Goal: Task Accomplishment & Management: Use online tool/utility

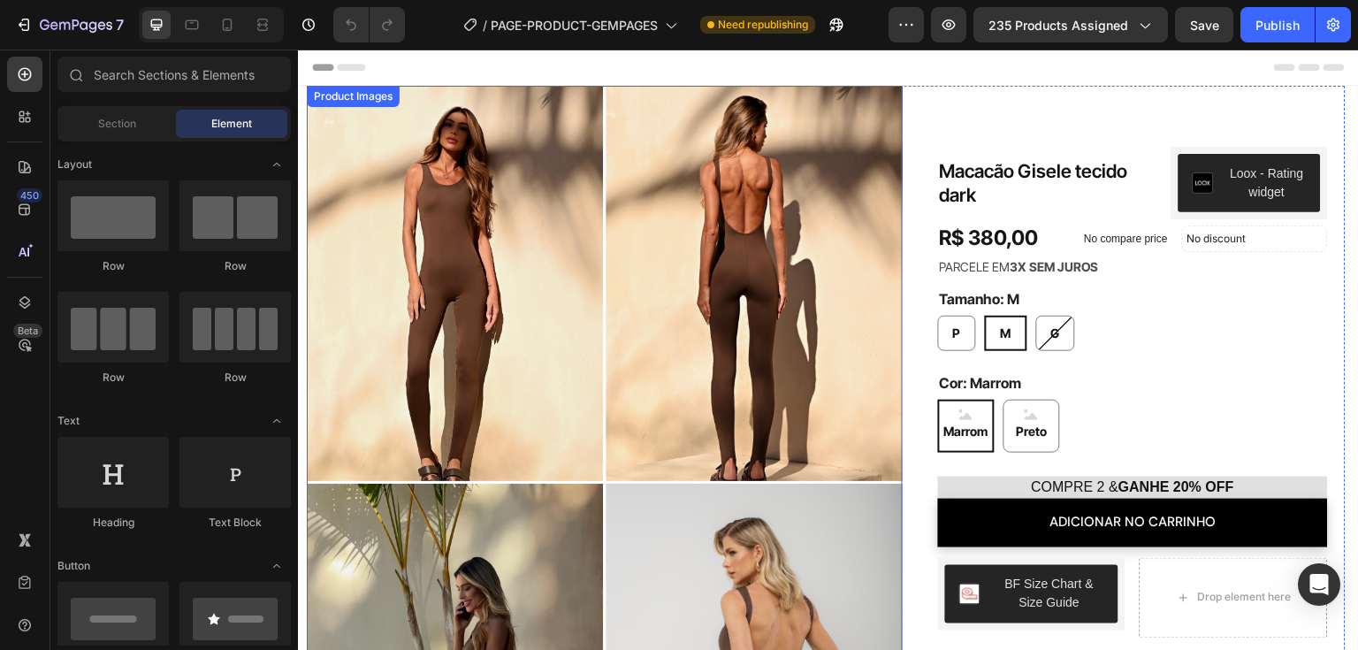
click at [347, 99] on div "Product Images" at bounding box center [353, 96] width 86 height 16
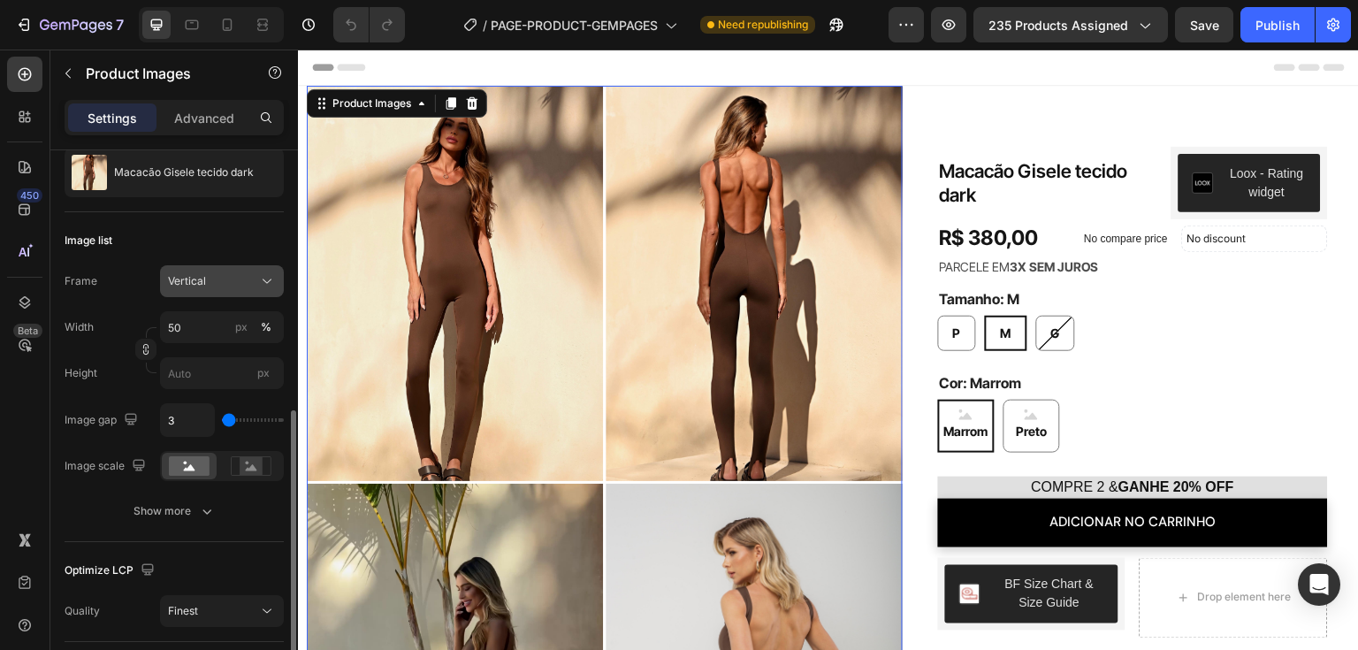
scroll to position [265, 0]
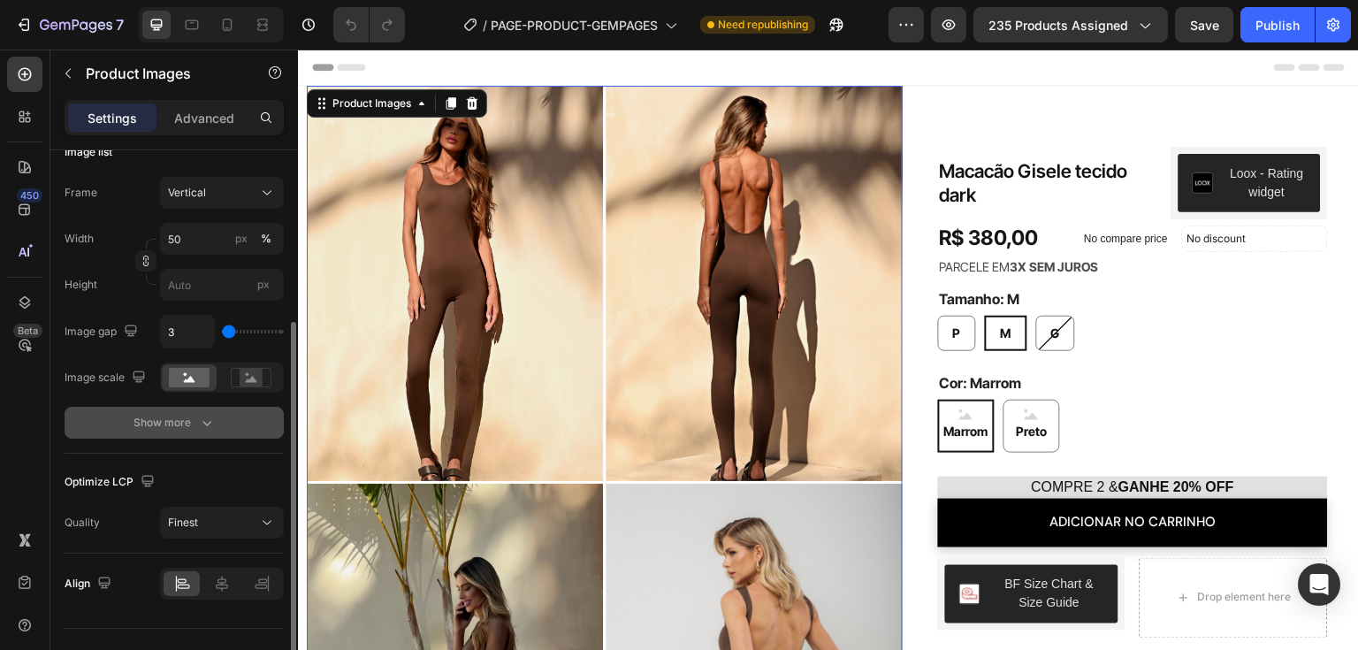
click at [185, 423] on div "Show more" at bounding box center [174, 423] width 82 height 18
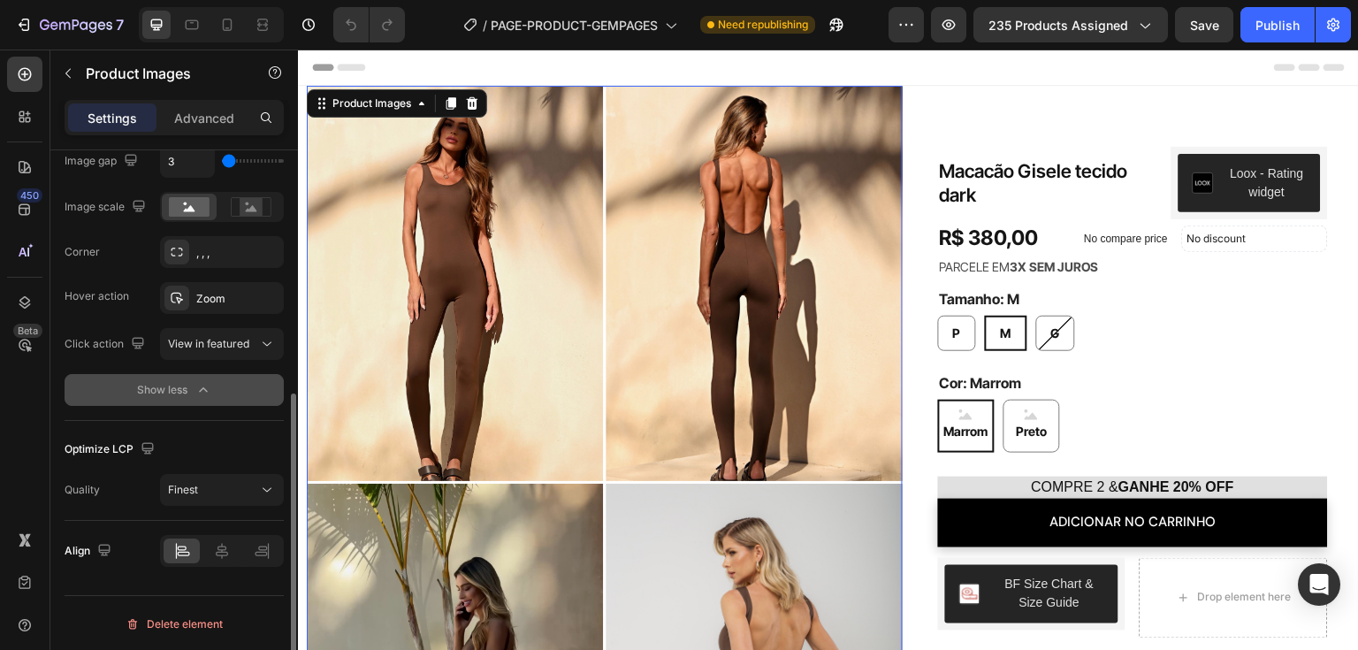
scroll to position [171, 0]
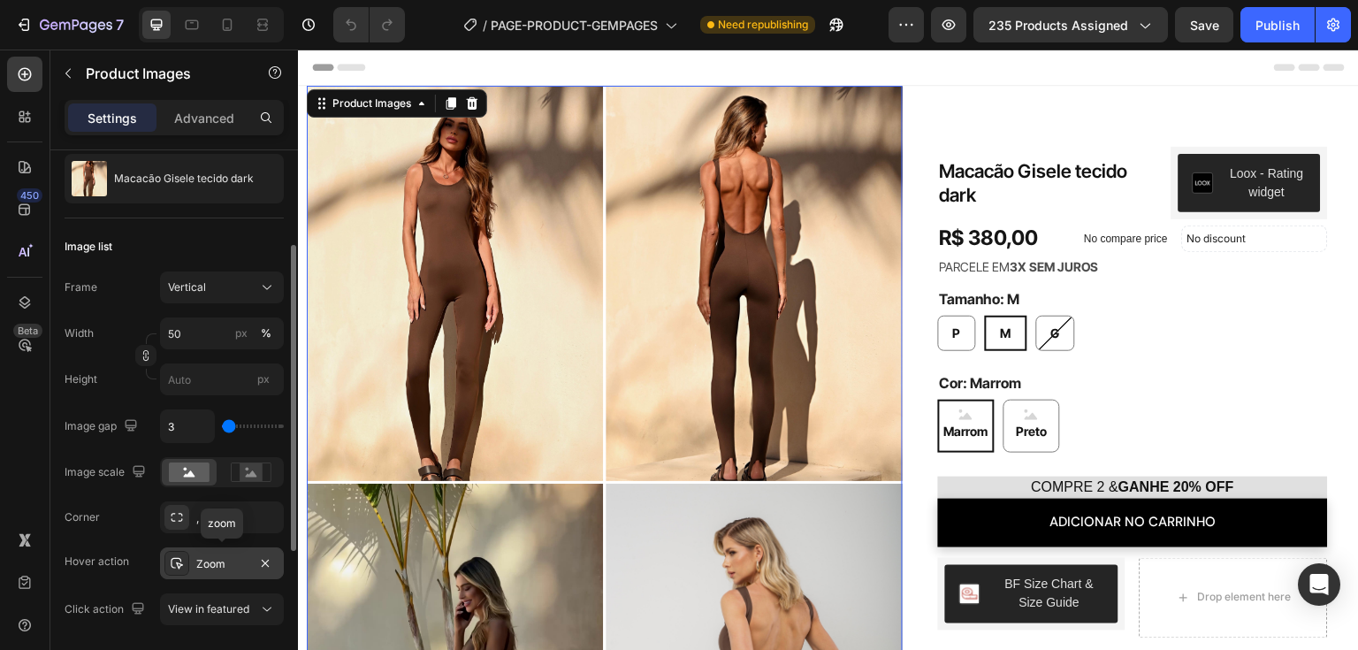
click at [234, 568] on div "Zoom" at bounding box center [221, 564] width 51 height 16
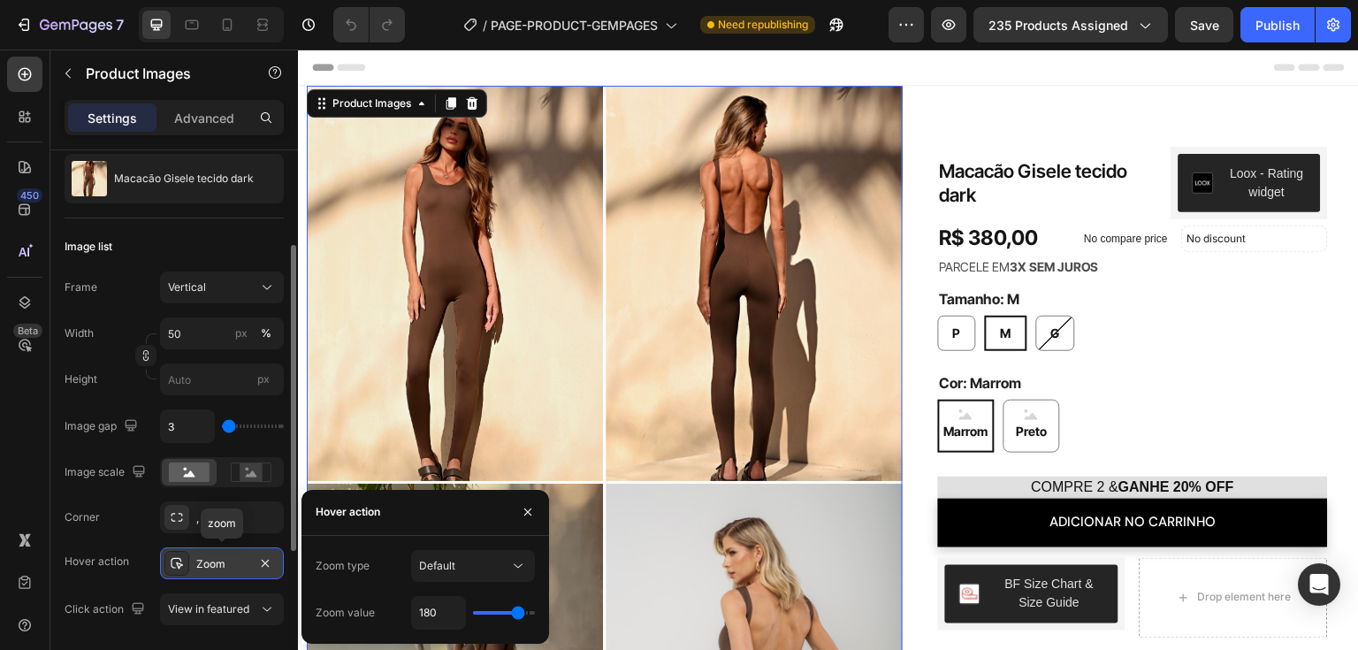
click at [234, 568] on div "Zoom" at bounding box center [221, 564] width 51 height 16
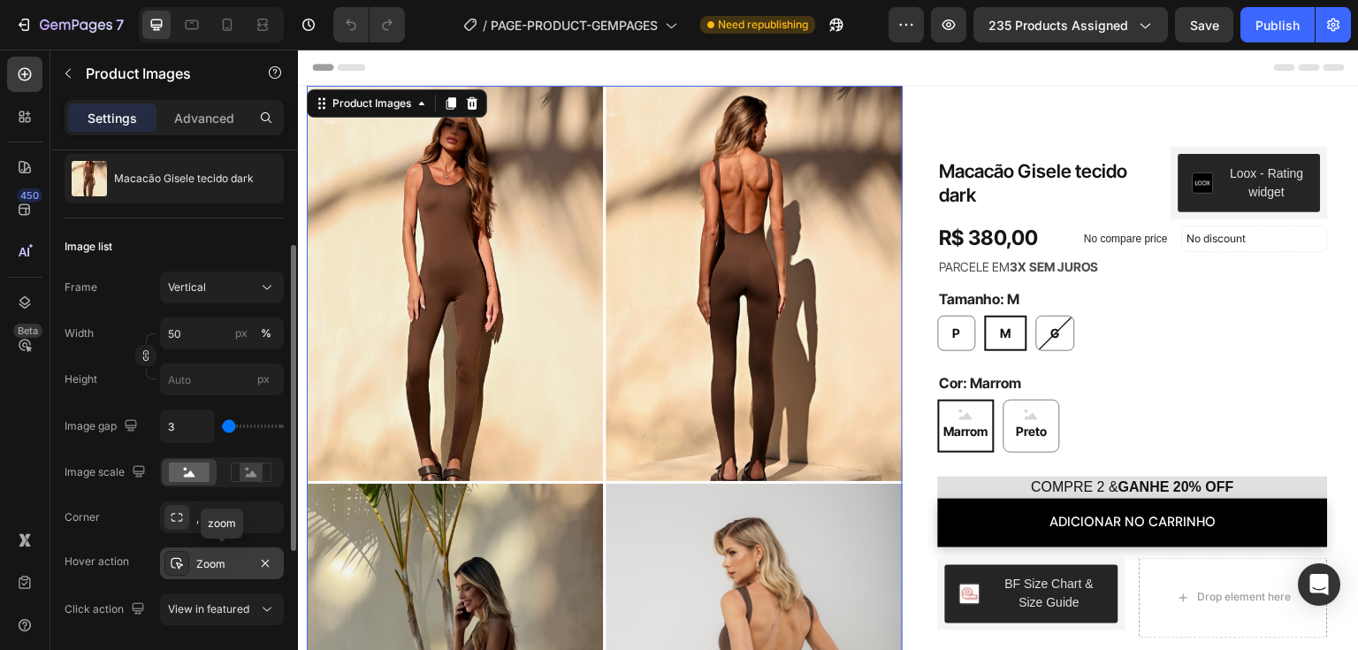
click at [234, 568] on div "Zoom" at bounding box center [221, 564] width 51 height 16
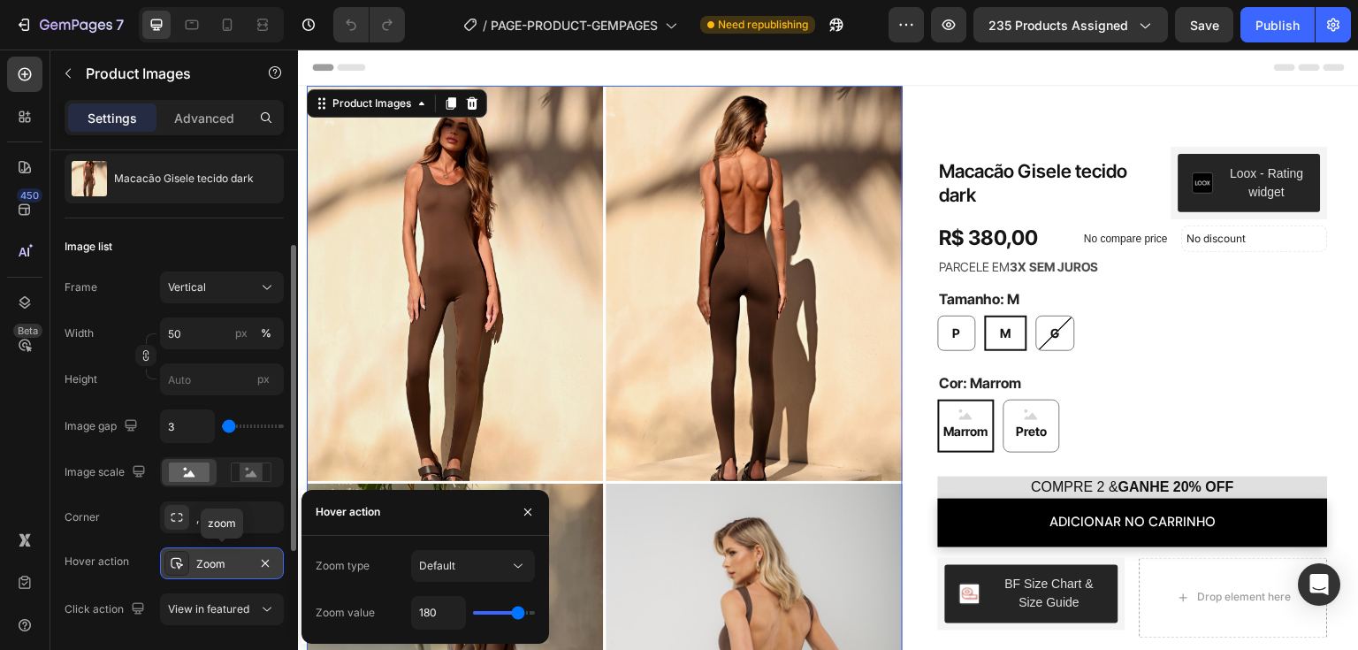
click at [234, 568] on div "Zoom" at bounding box center [221, 564] width 51 height 16
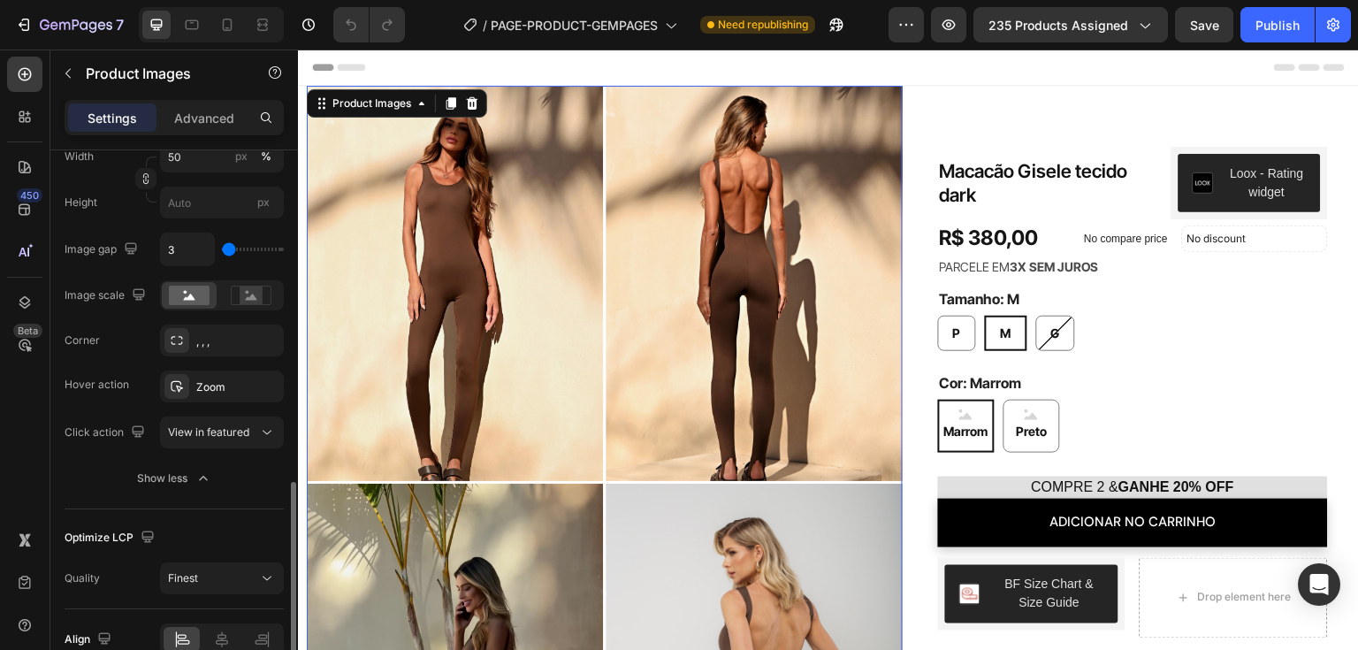
scroll to position [436, 0]
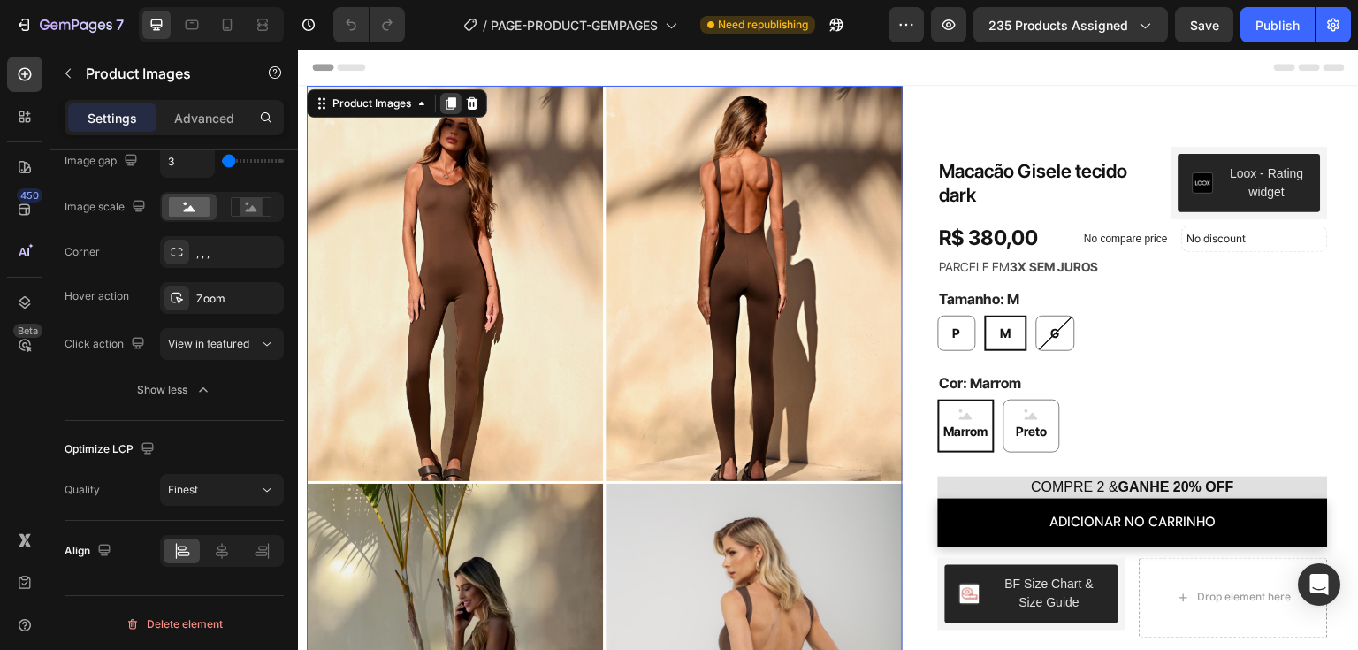
click at [449, 104] on icon at bounding box center [451, 103] width 10 height 12
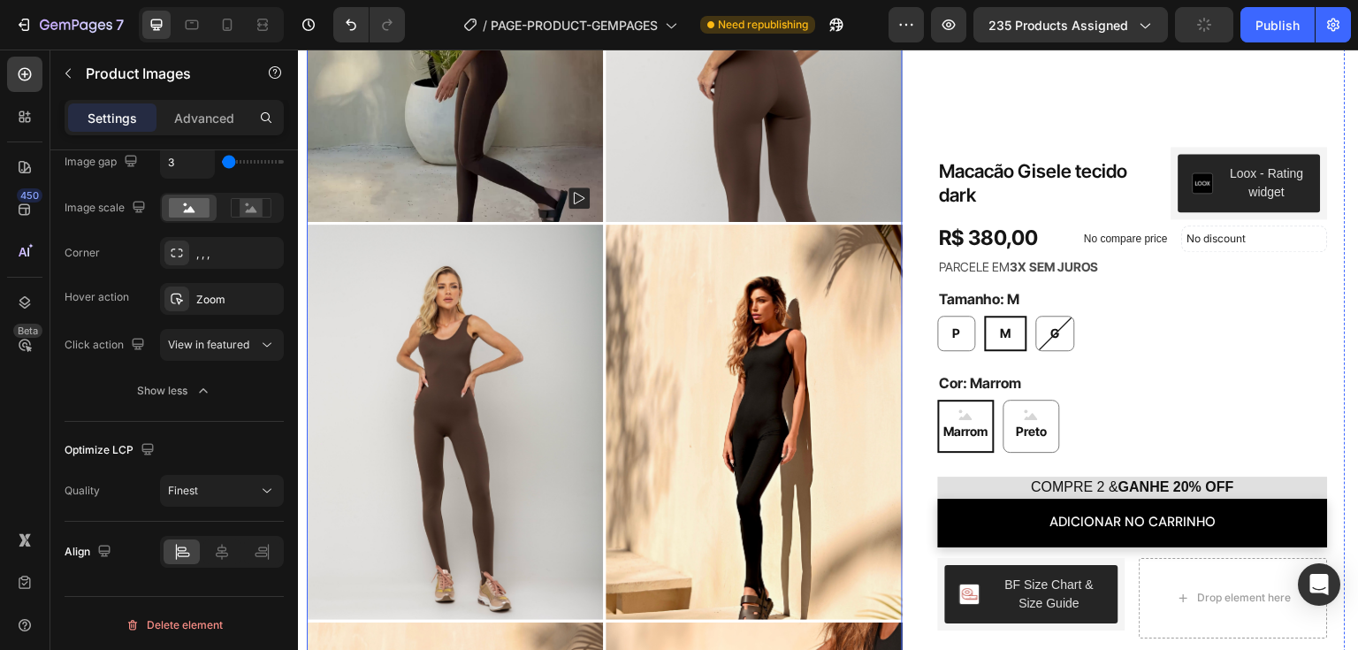
scroll to position [0, 0]
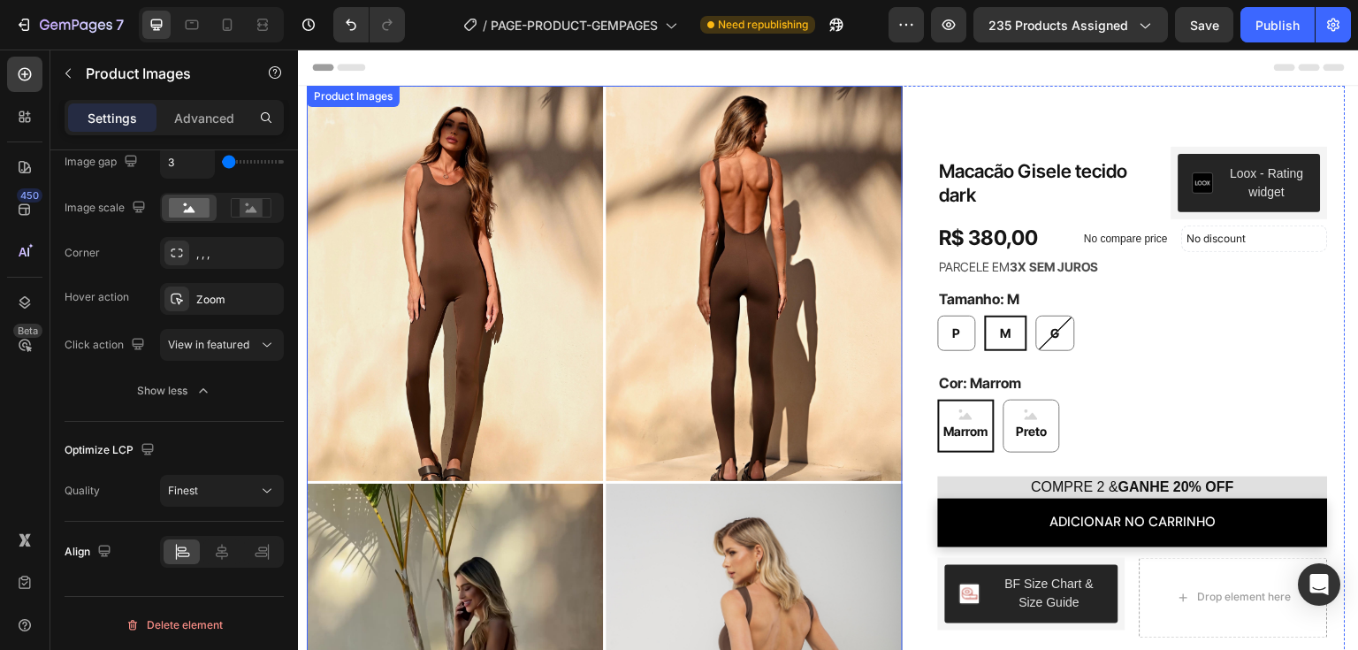
click at [384, 95] on div "Product Images" at bounding box center [353, 96] width 86 height 16
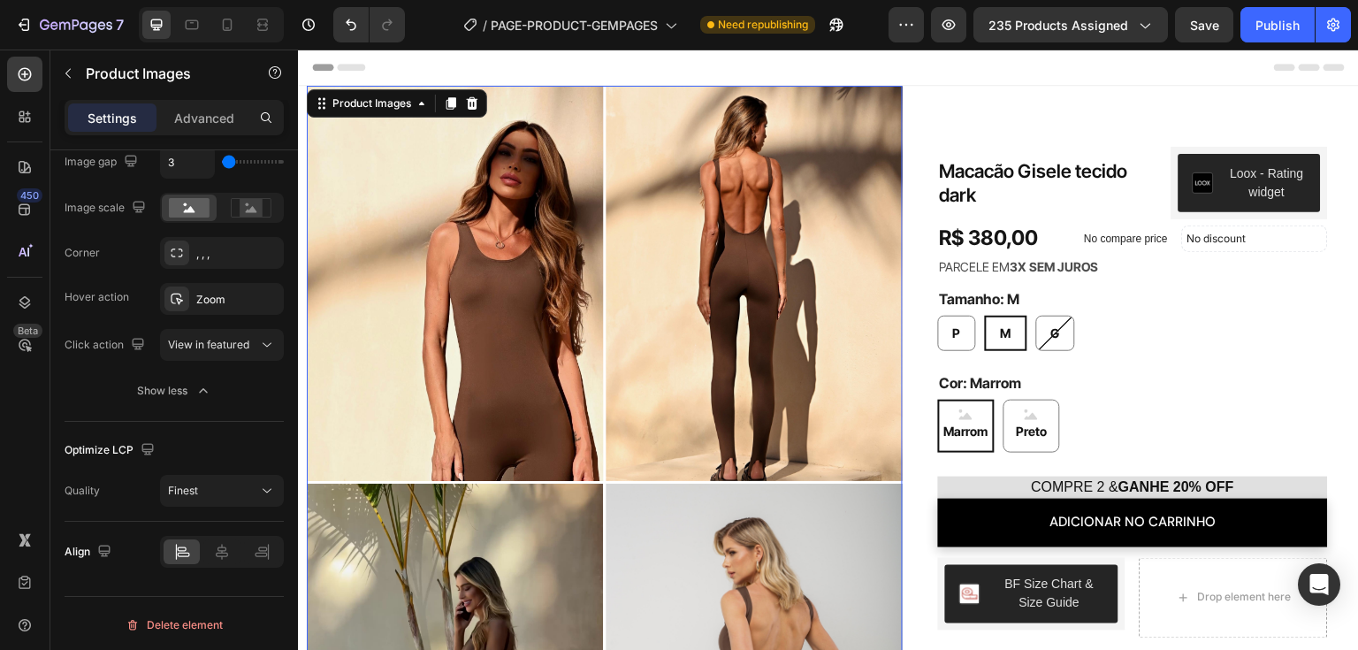
scroll to position [435, 0]
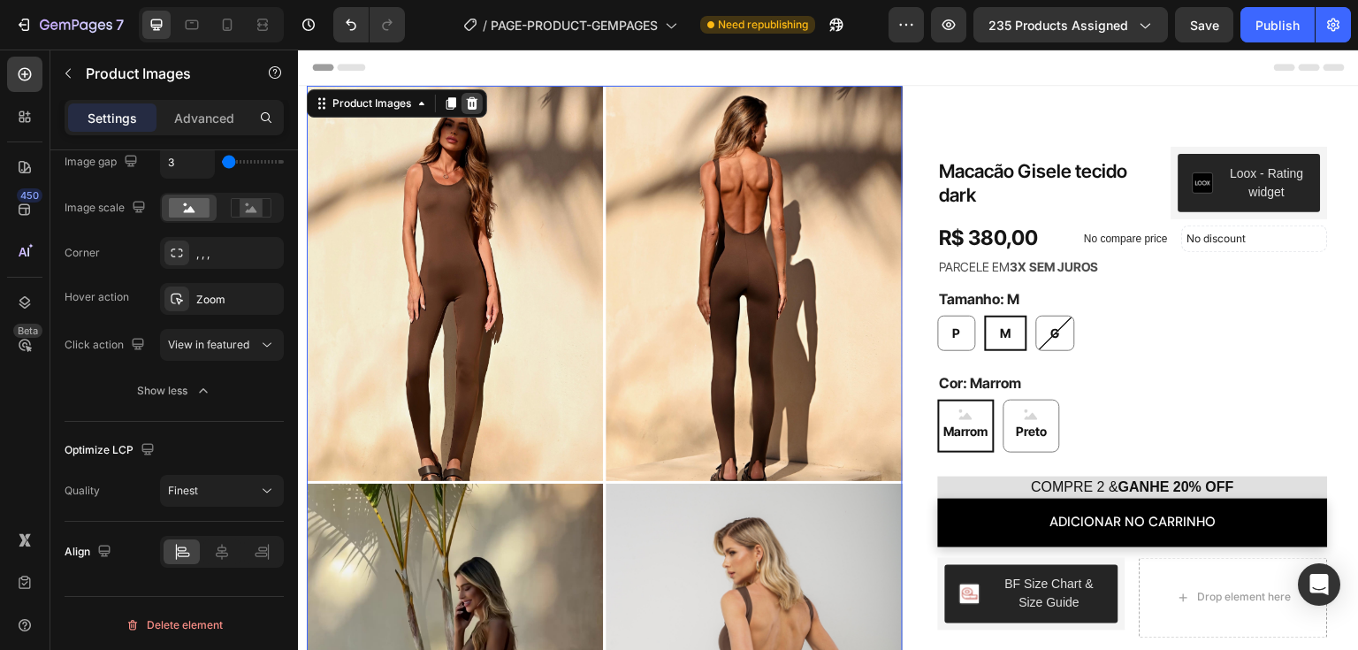
click at [483, 98] on div at bounding box center [471, 103] width 21 height 21
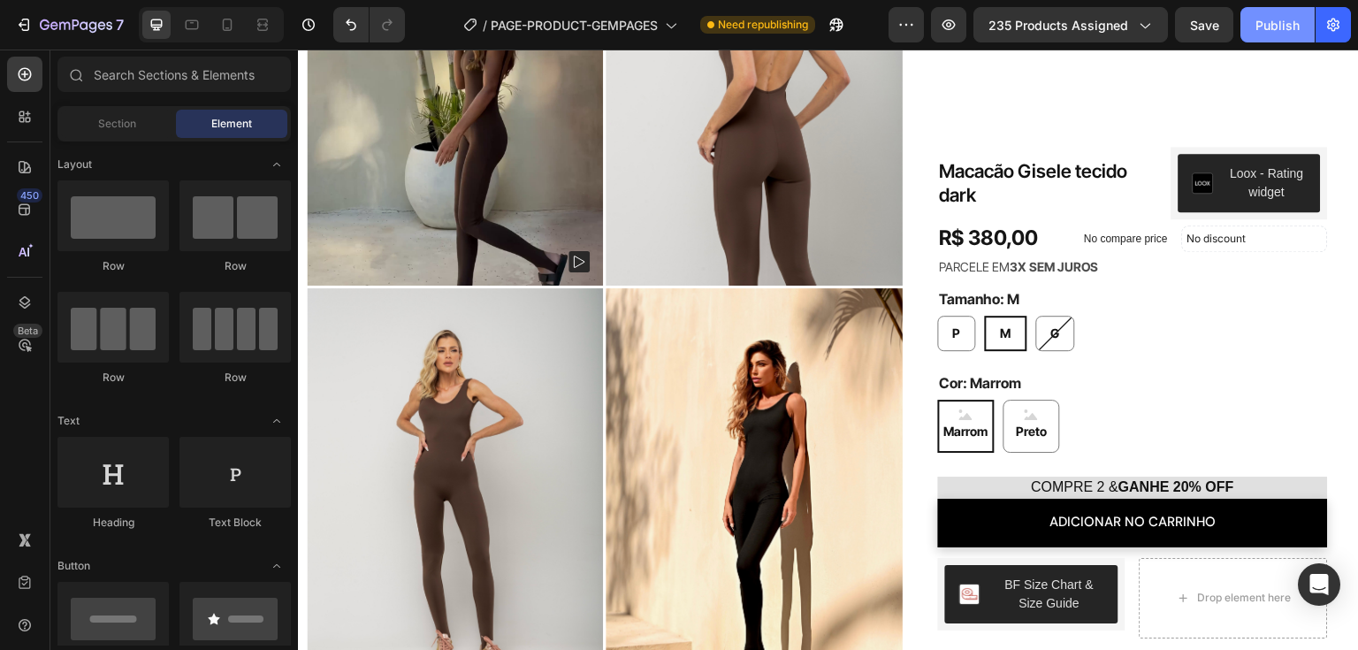
scroll to position [1238, 0]
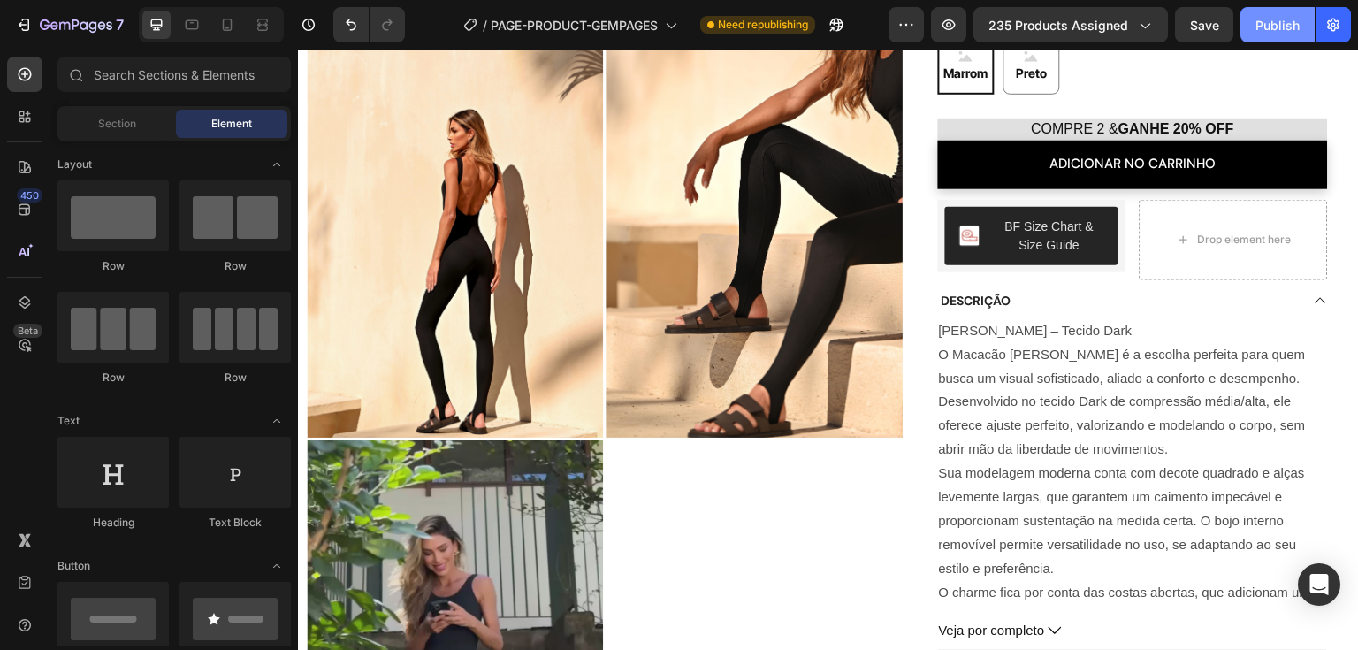
click at [1279, 31] on div "Publish" at bounding box center [1277, 25] width 44 height 19
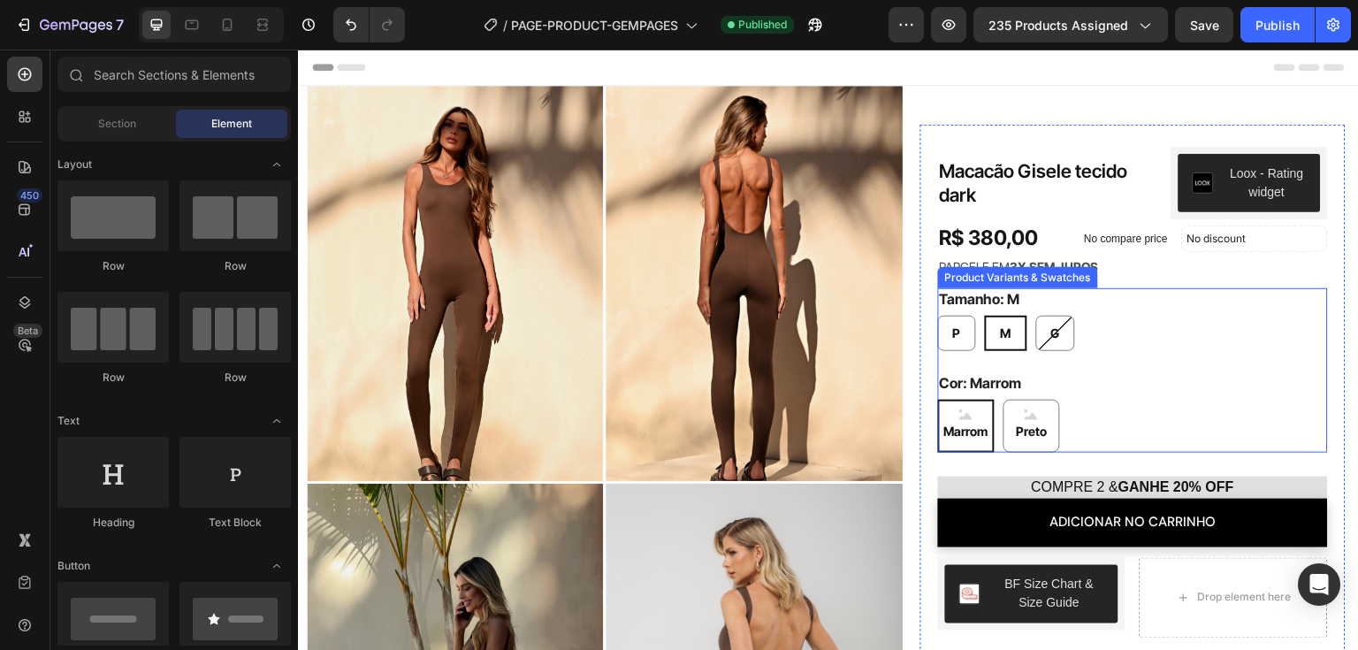
scroll to position [177, 0]
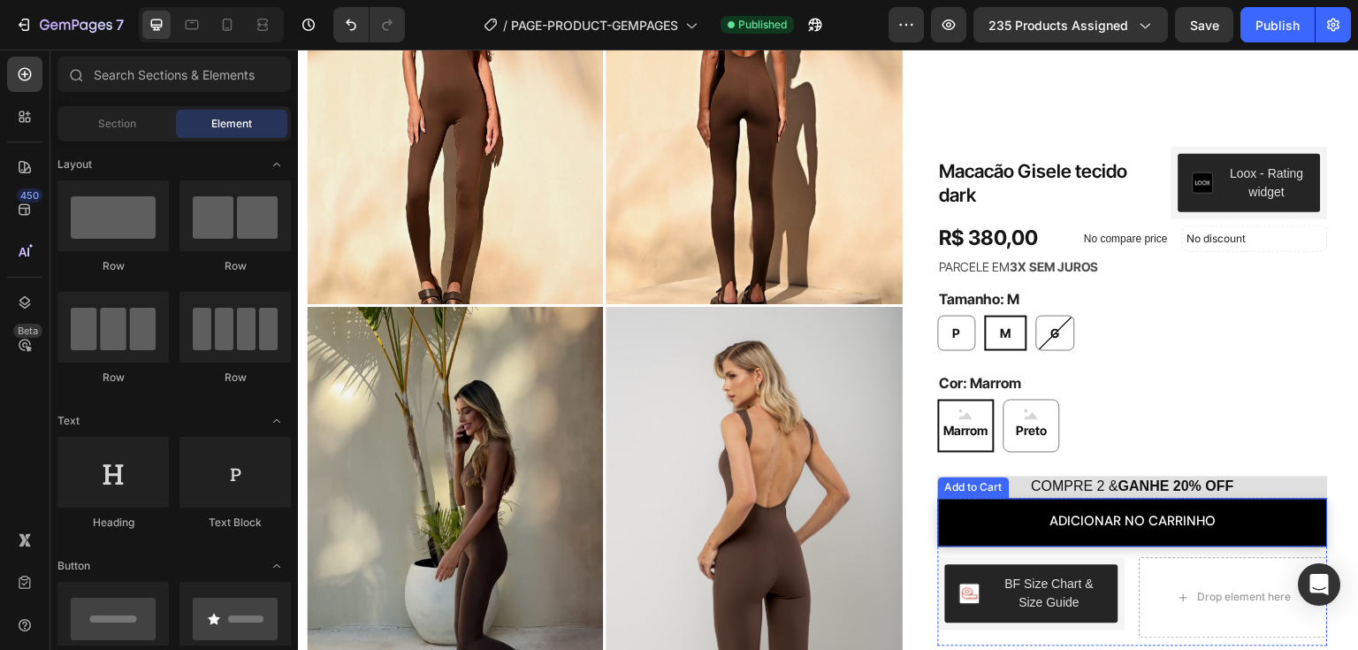
click at [941, 528] on button "adicionar no carrinho" at bounding box center [1133, 523] width 390 height 49
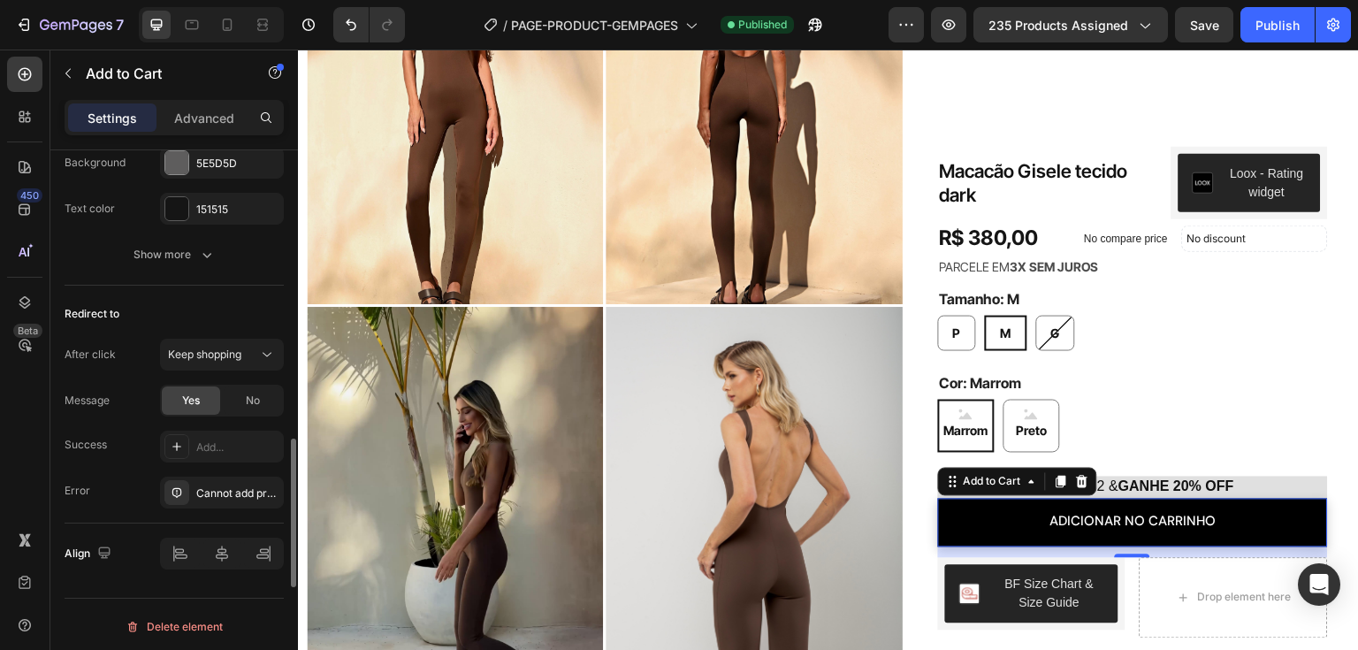
scroll to position [1390, 0]
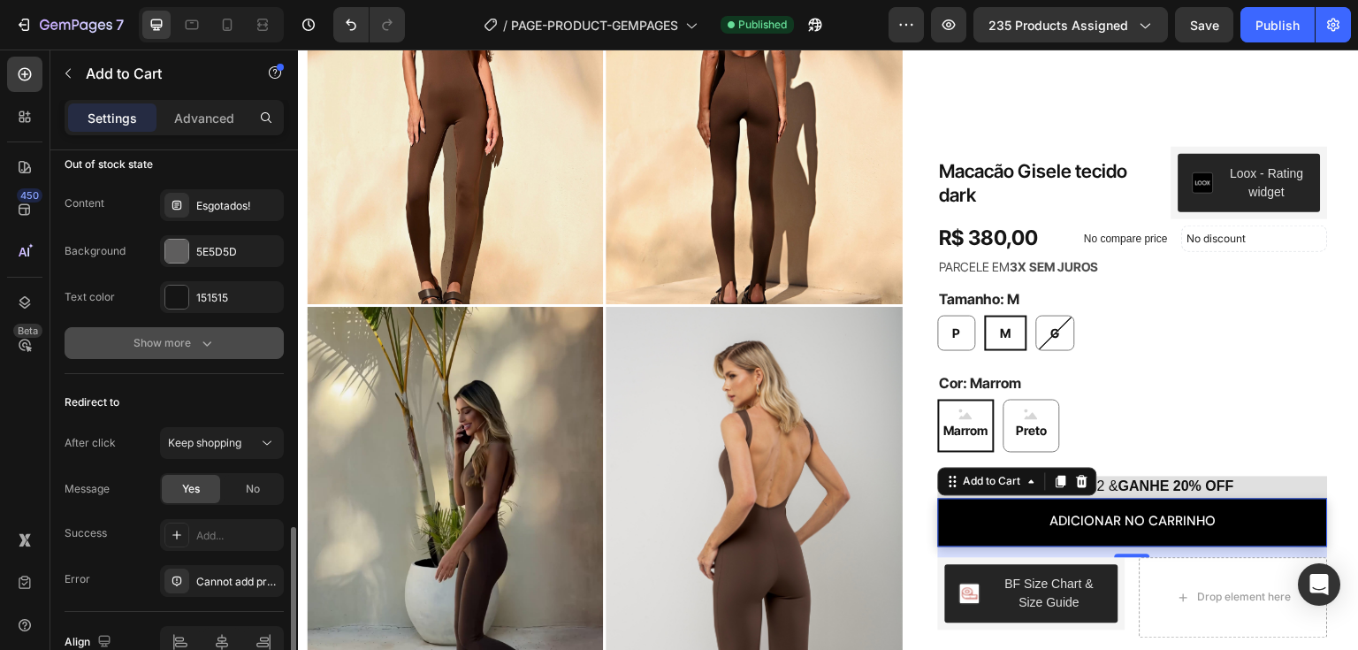
click at [195, 348] on button "Show more" at bounding box center [174, 343] width 219 height 32
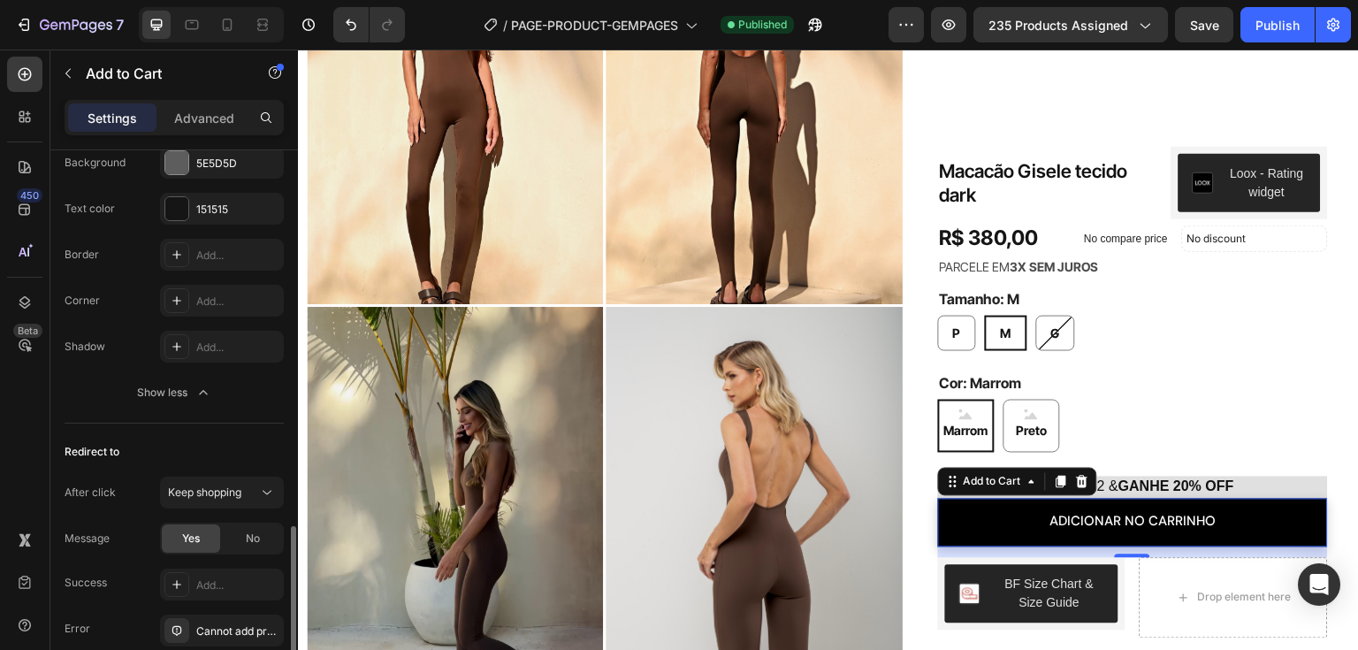
scroll to position [1616, 0]
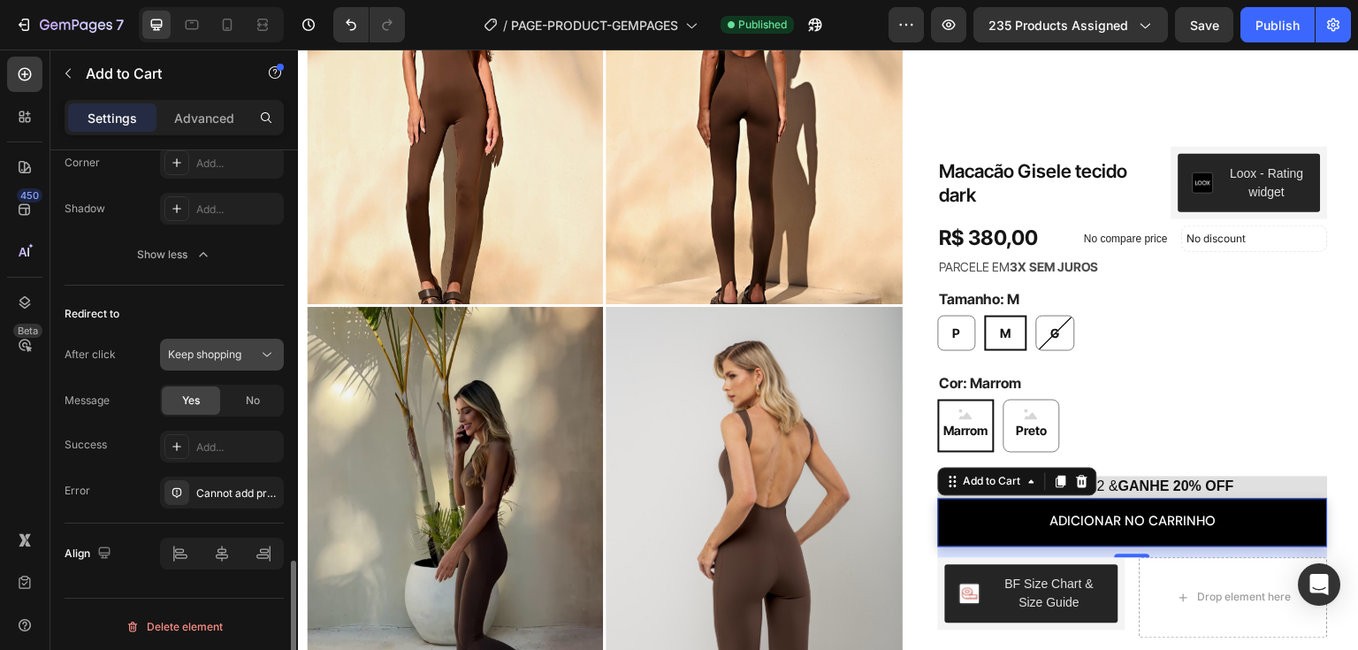
click at [240, 357] on span "Keep shopping" at bounding box center [204, 355] width 73 height 16
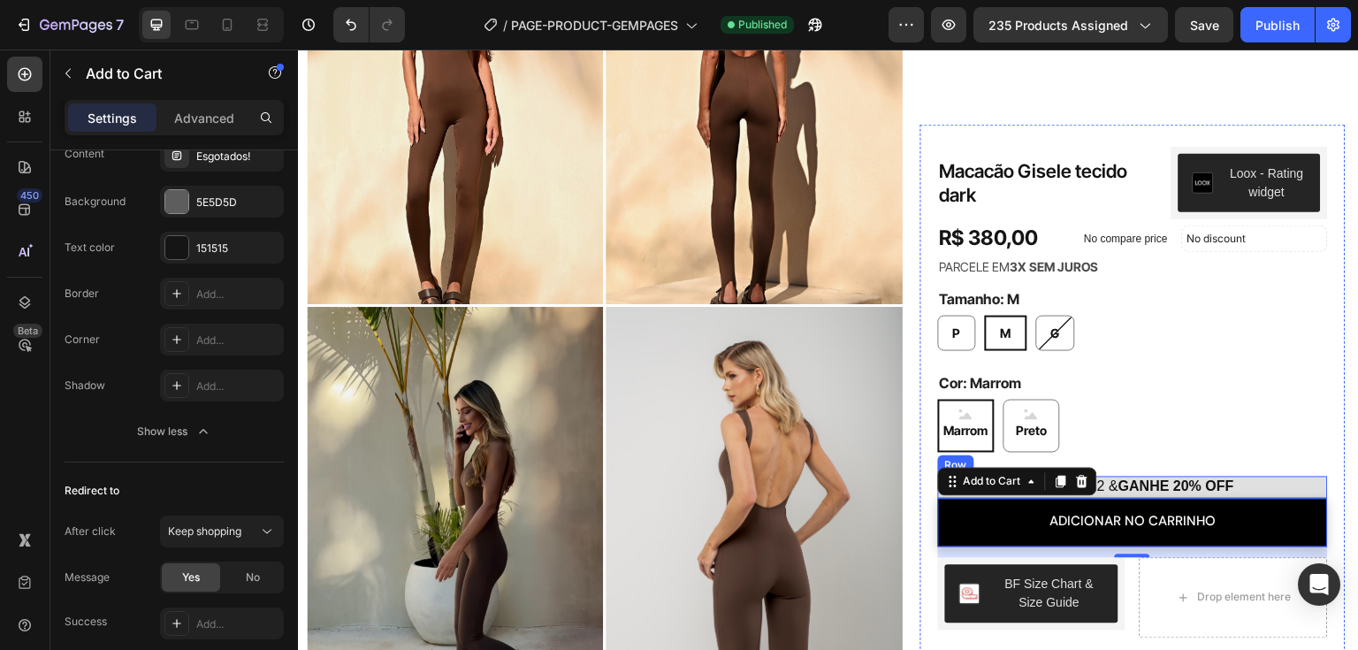
click at [1308, 488] on div "COMPRE 2 & GANHE 20% OFF Heading Row" at bounding box center [1133, 487] width 390 height 22
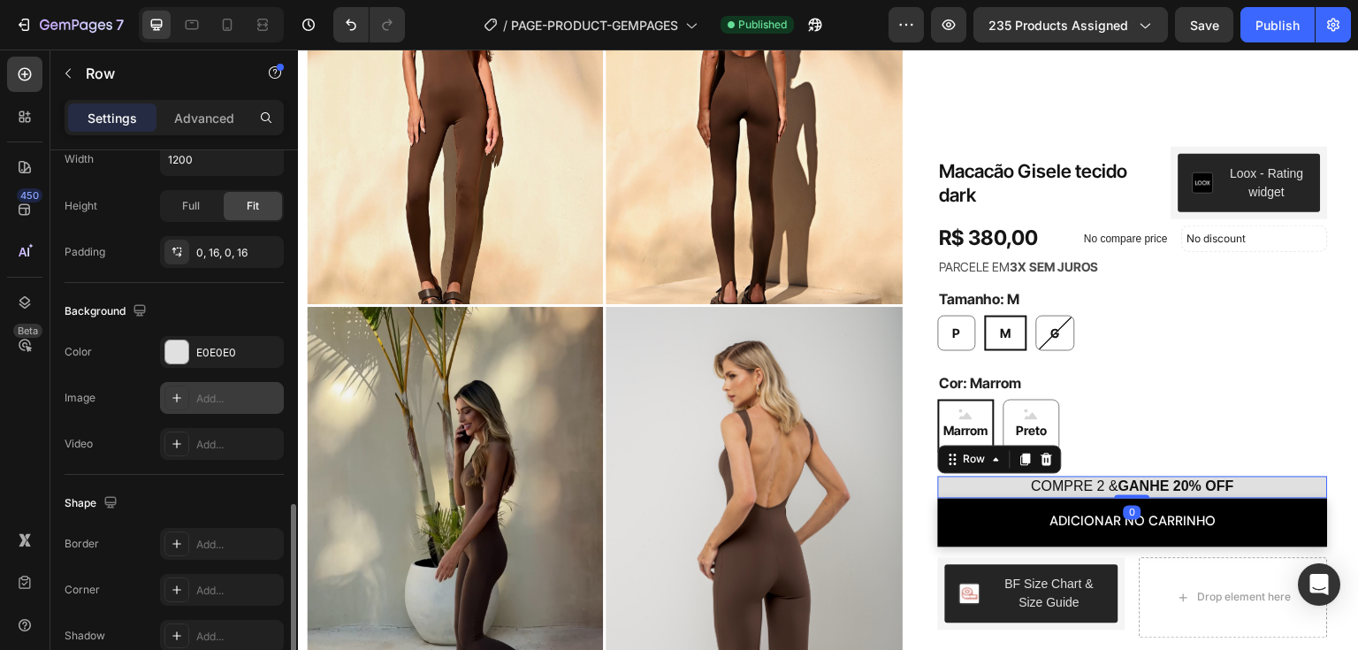
scroll to position [527, 0]
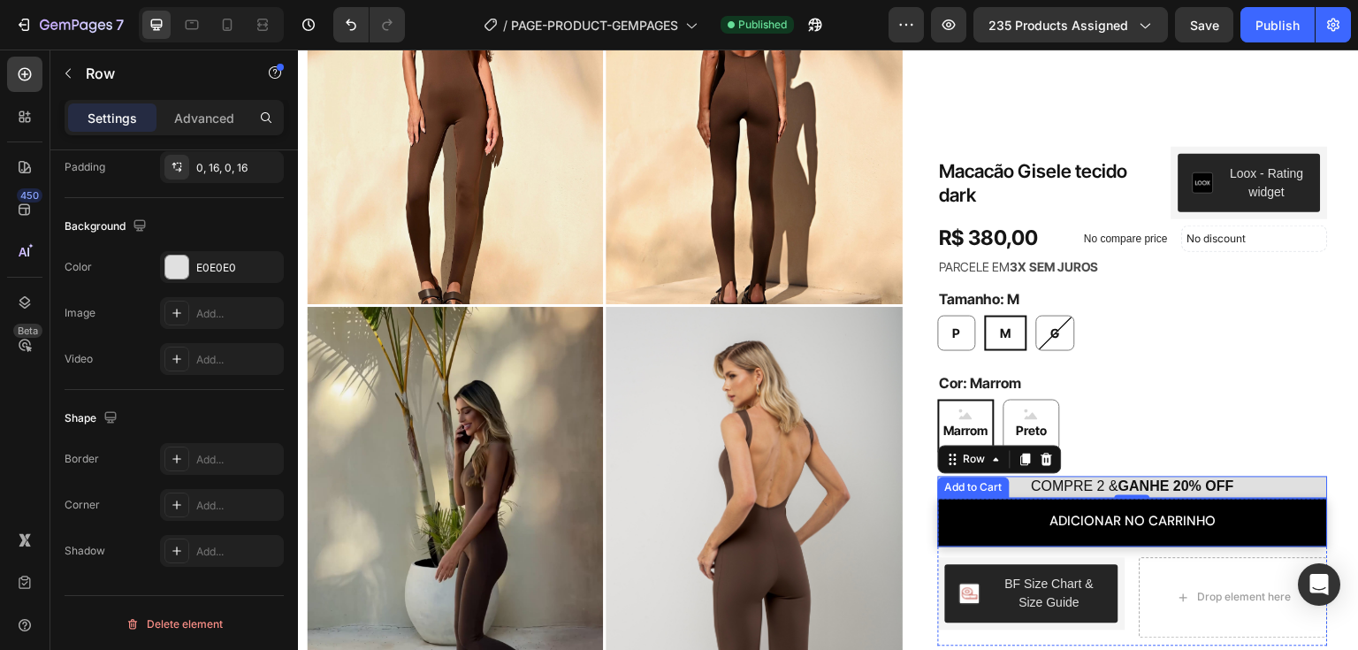
click at [942, 527] on button "adicionar no carrinho" at bounding box center [1133, 523] width 390 height 49
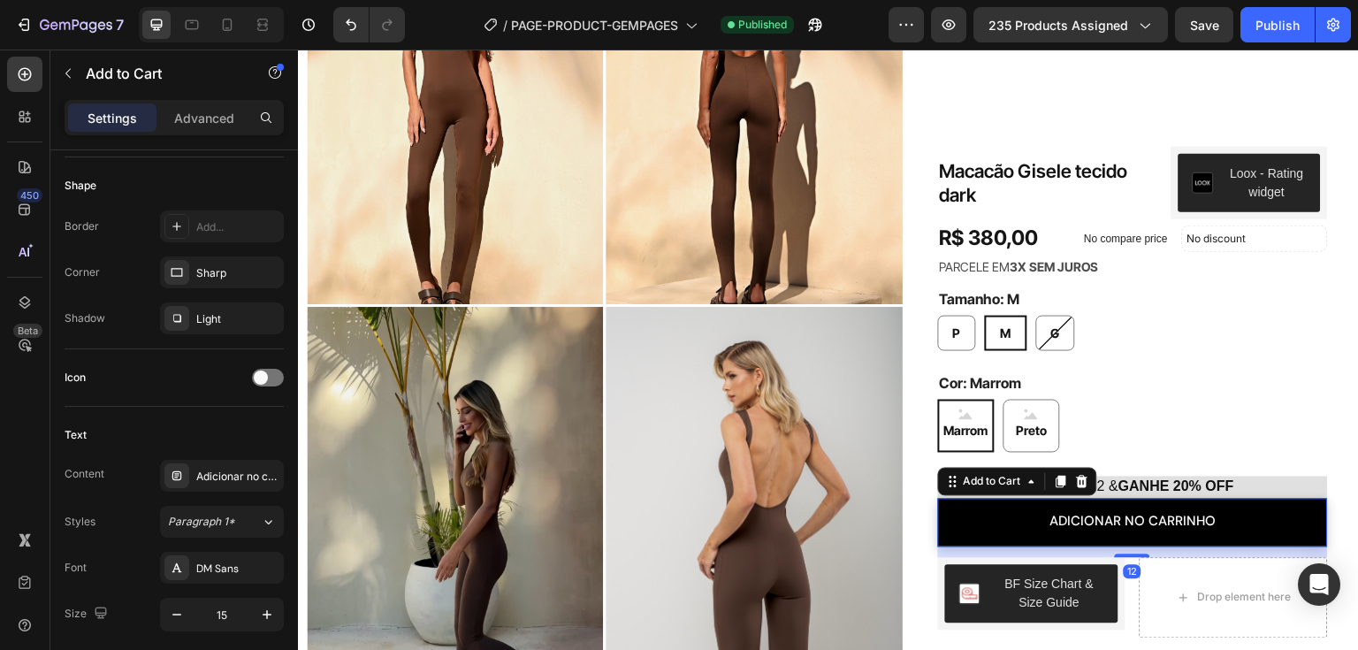
scroll to position [0, 0]
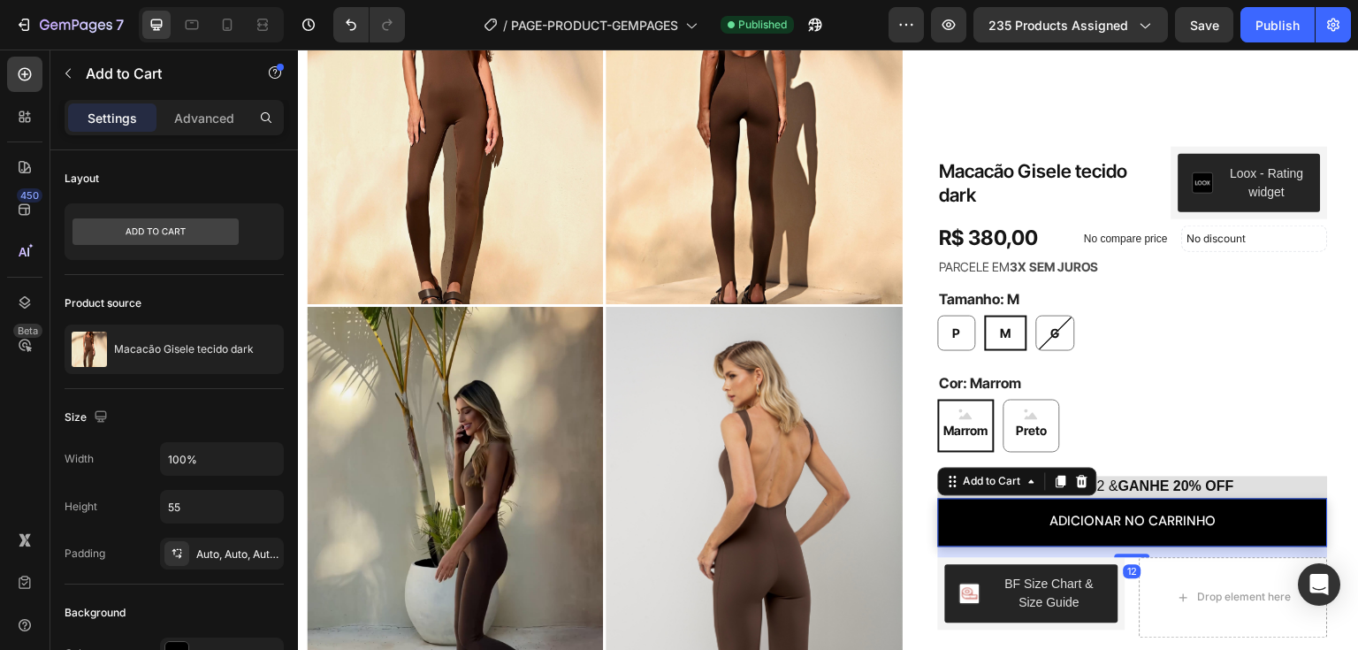
click at [945, 551] on div "12" at bounding box center [1133, 552] width 390 height 11
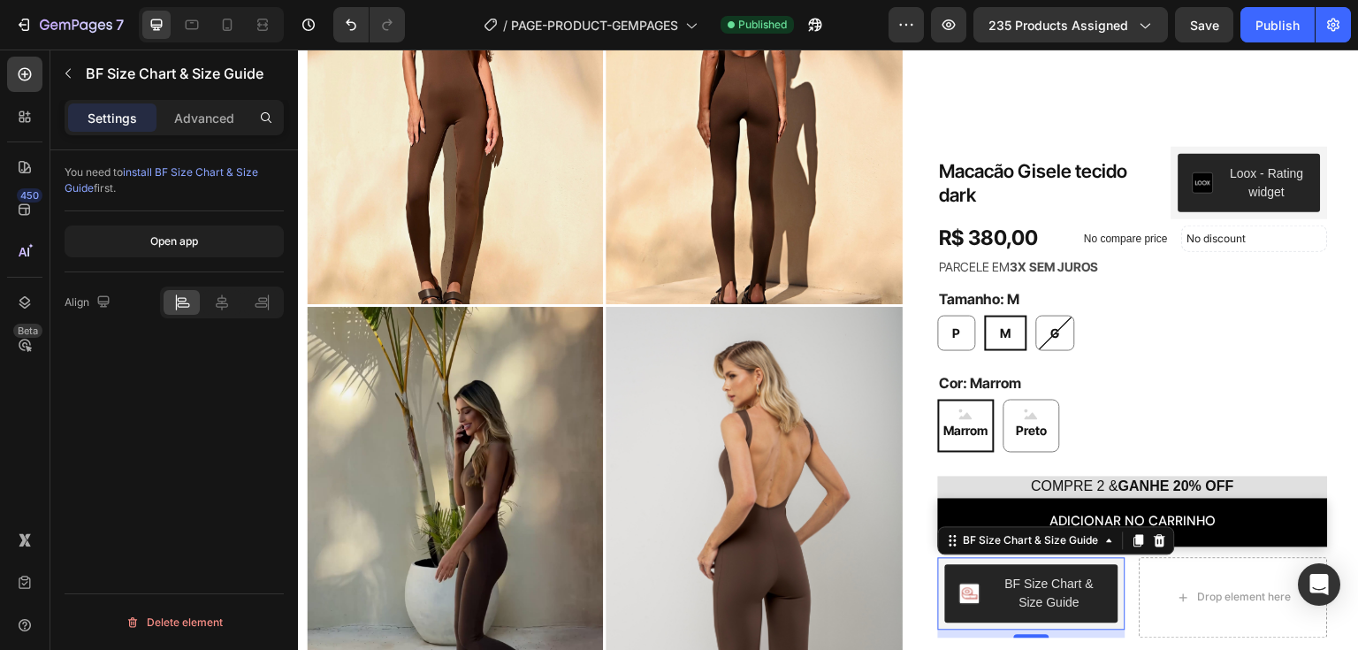
click at [938, 569] on div "BF Size Chart & Size Guide" at bounding box center [1032, 594] width 188 height 72
click at [1118, 571] on div "BF Size Chart & Size Guide BF Size Chart & Size Guide 9 Drop element here Row" at bounding box center [1133, 598] width 390 height 80
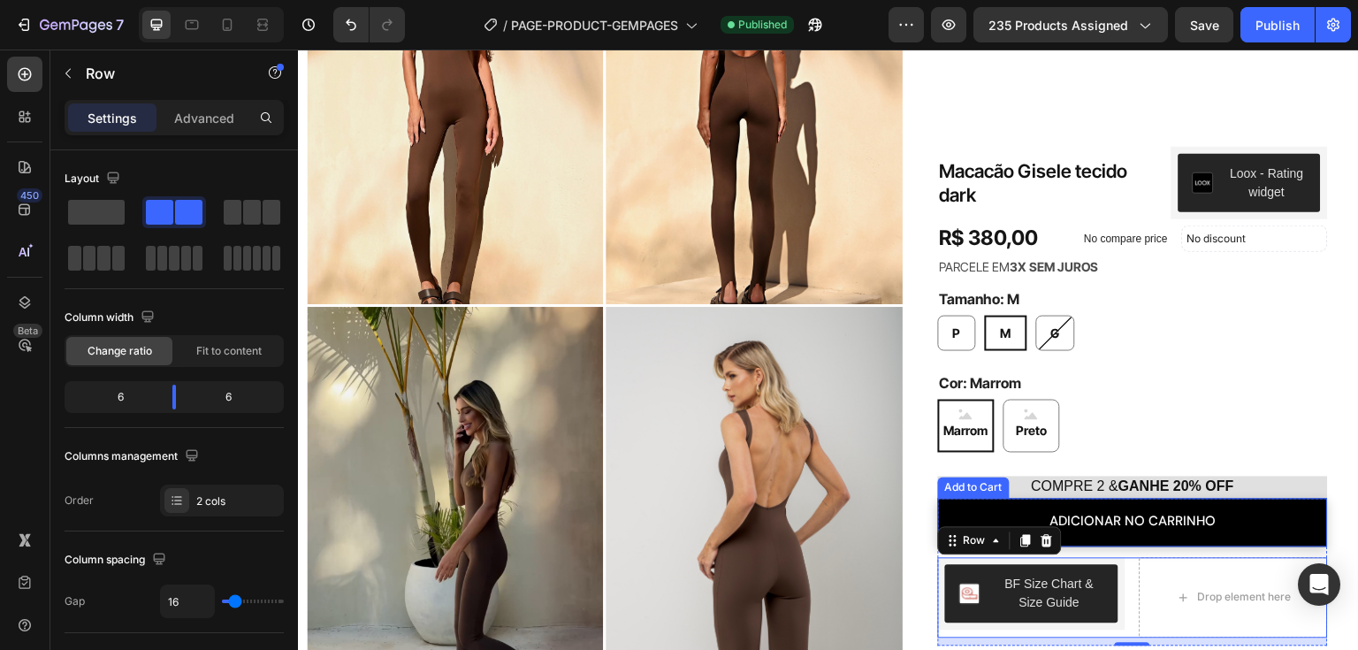
click at [1114, 544] on button "adicionar no carrinho" at bounding box center [1133, 523] width 390 height 49
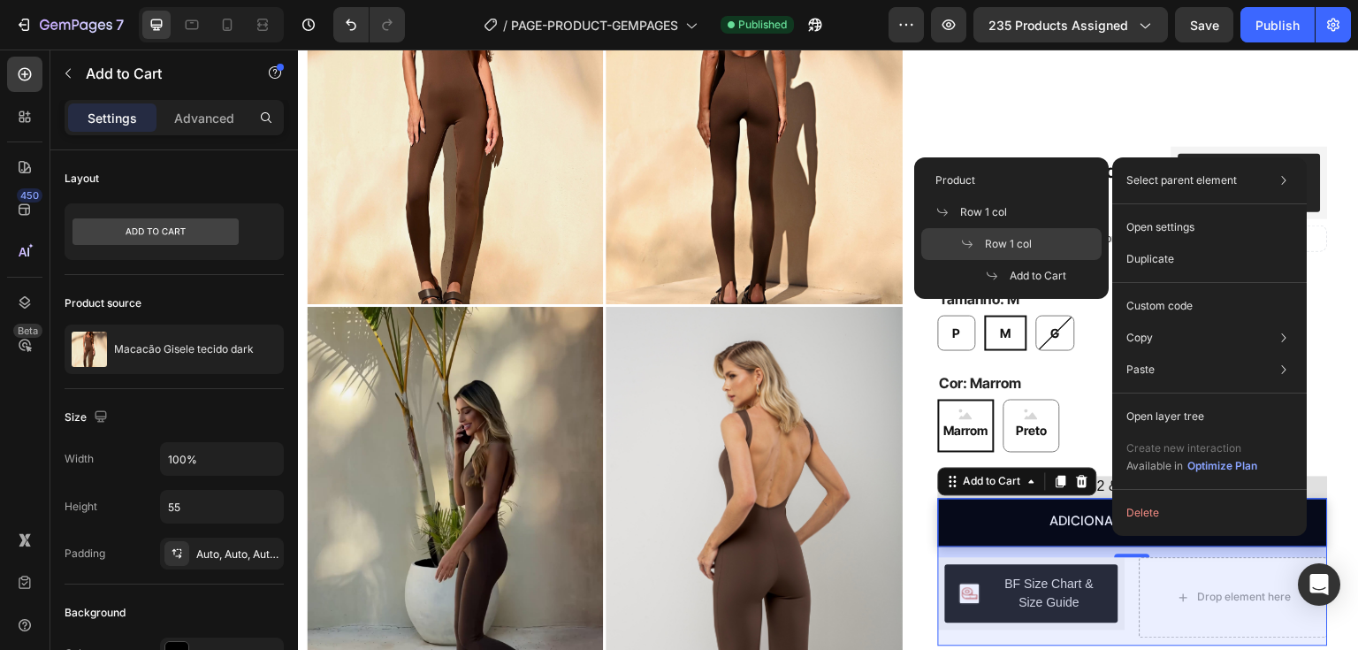
click at [979, 240] on span at bounding box center [972, 244] width 25 height 14
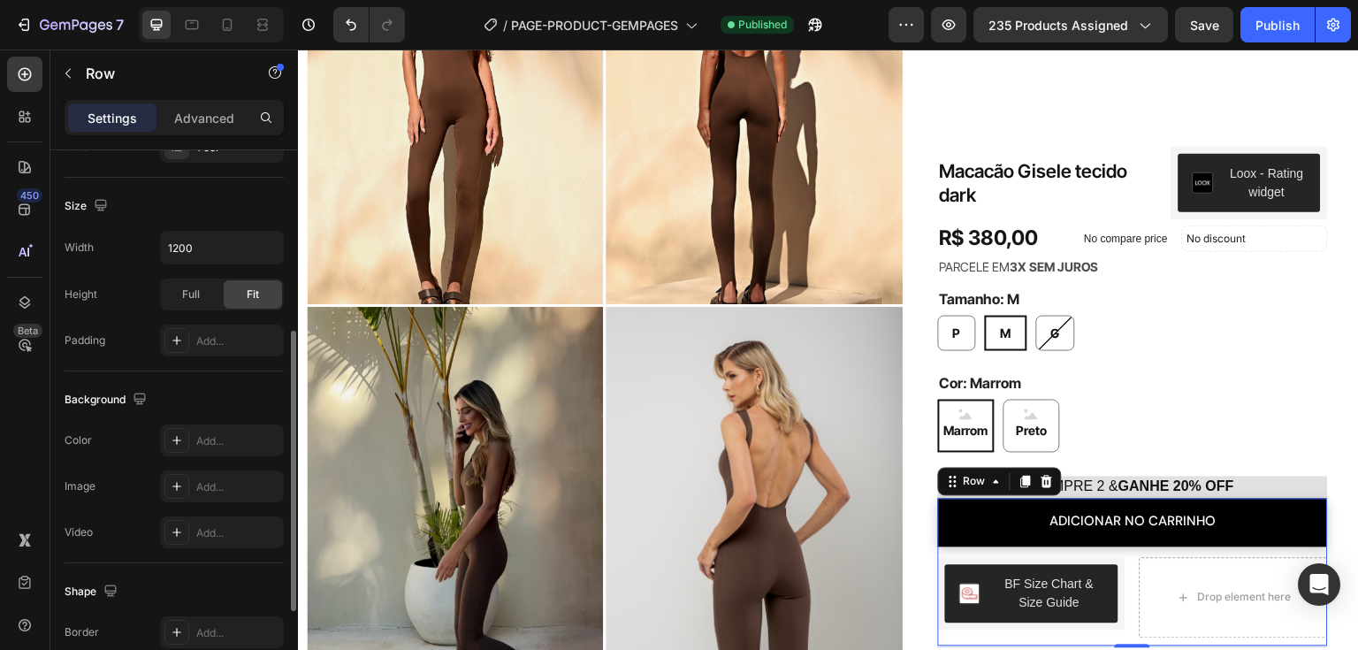
scroll to position [527, 0]
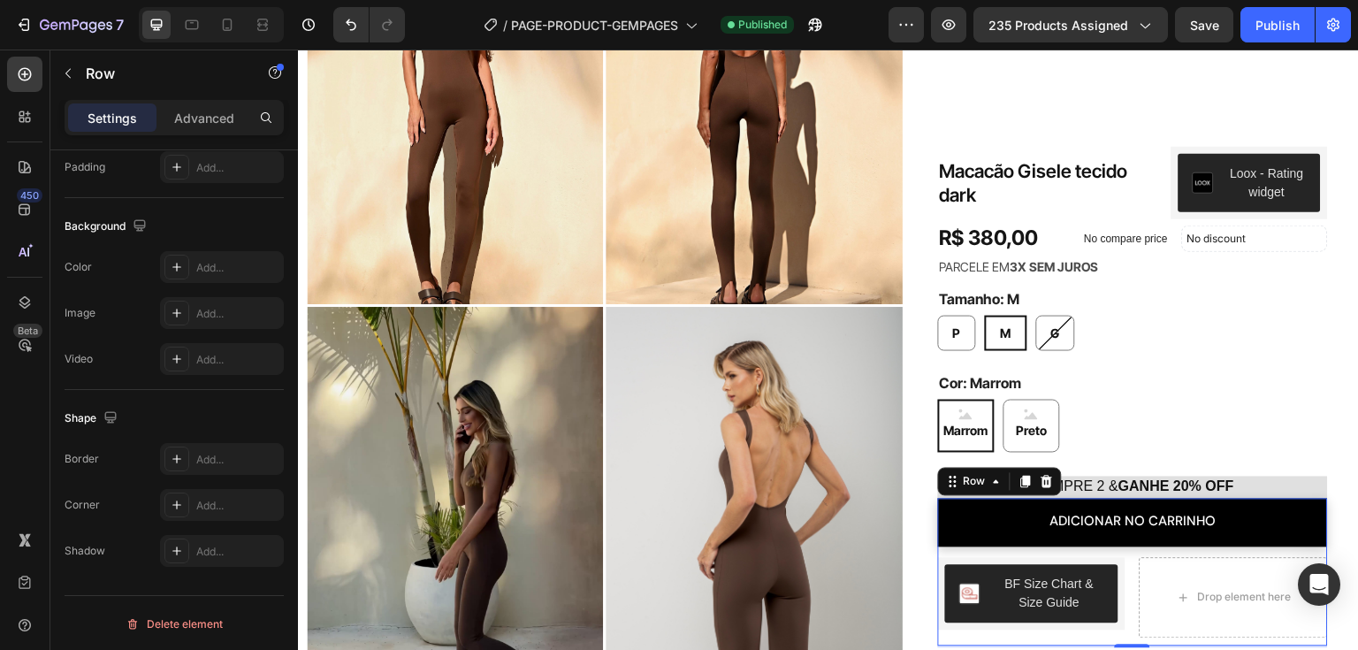
click at [620, 307] on img at bounding box center [754, 504] width 296 height 395
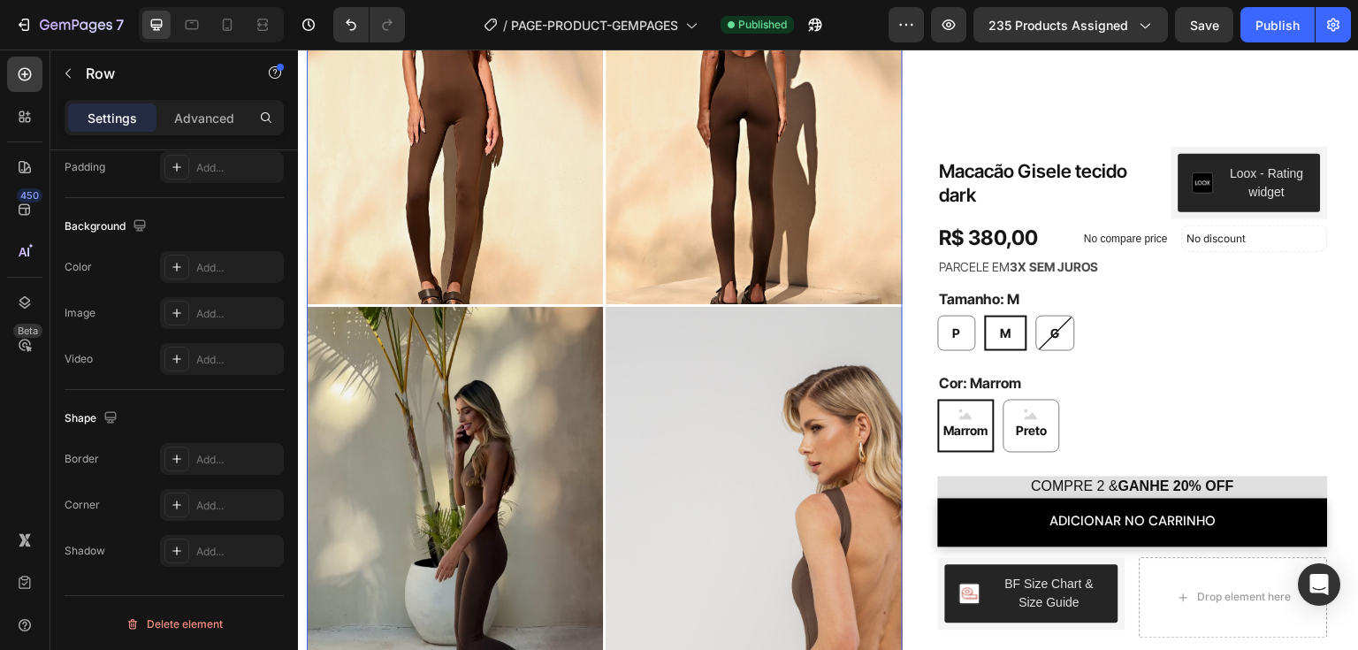
click at [64, 69] on icon "button" at bounding box center [68, 73] width 14 height 14
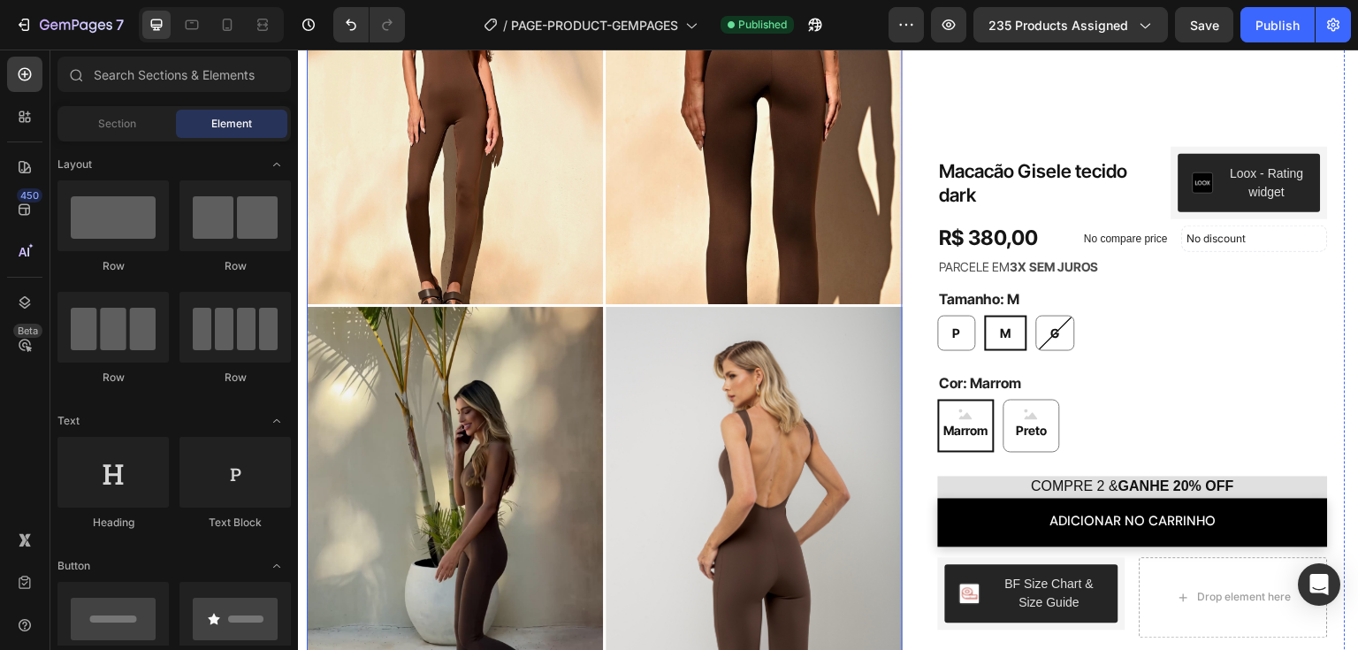
scroll to position [0, 0]
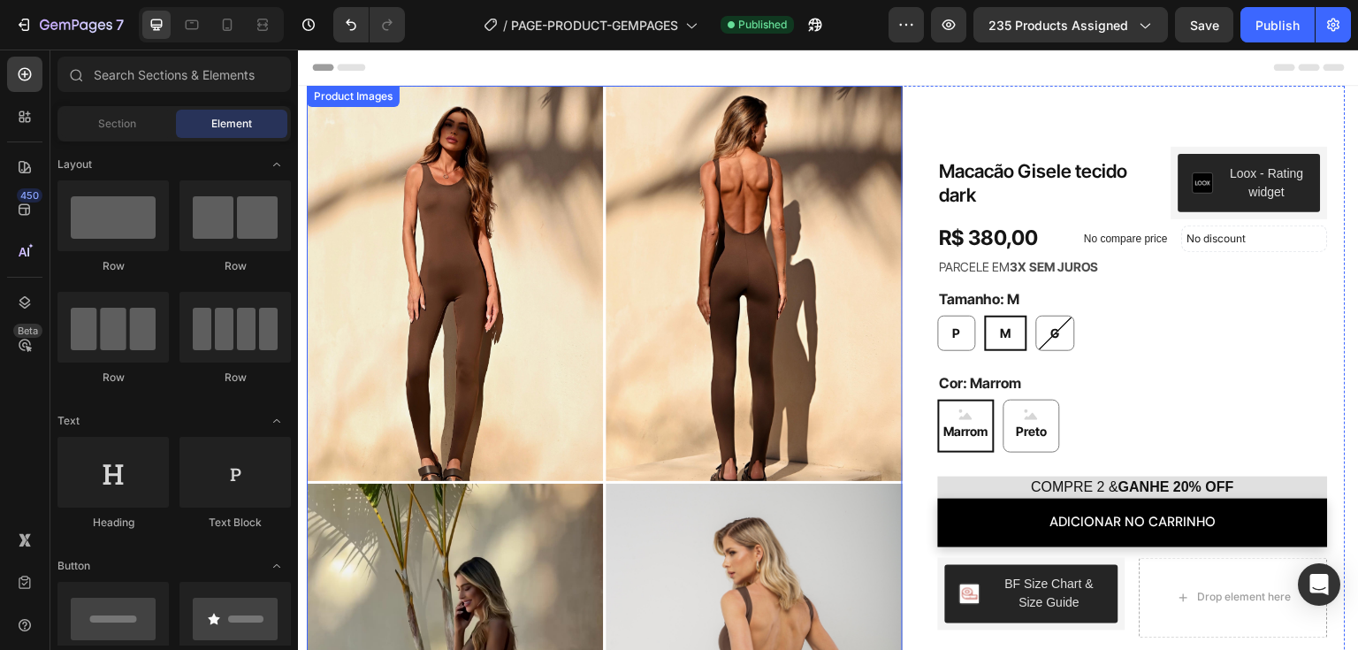
click at [359, 101] on div "Product Images" at bounding box center [353, 96] width 86 height 16
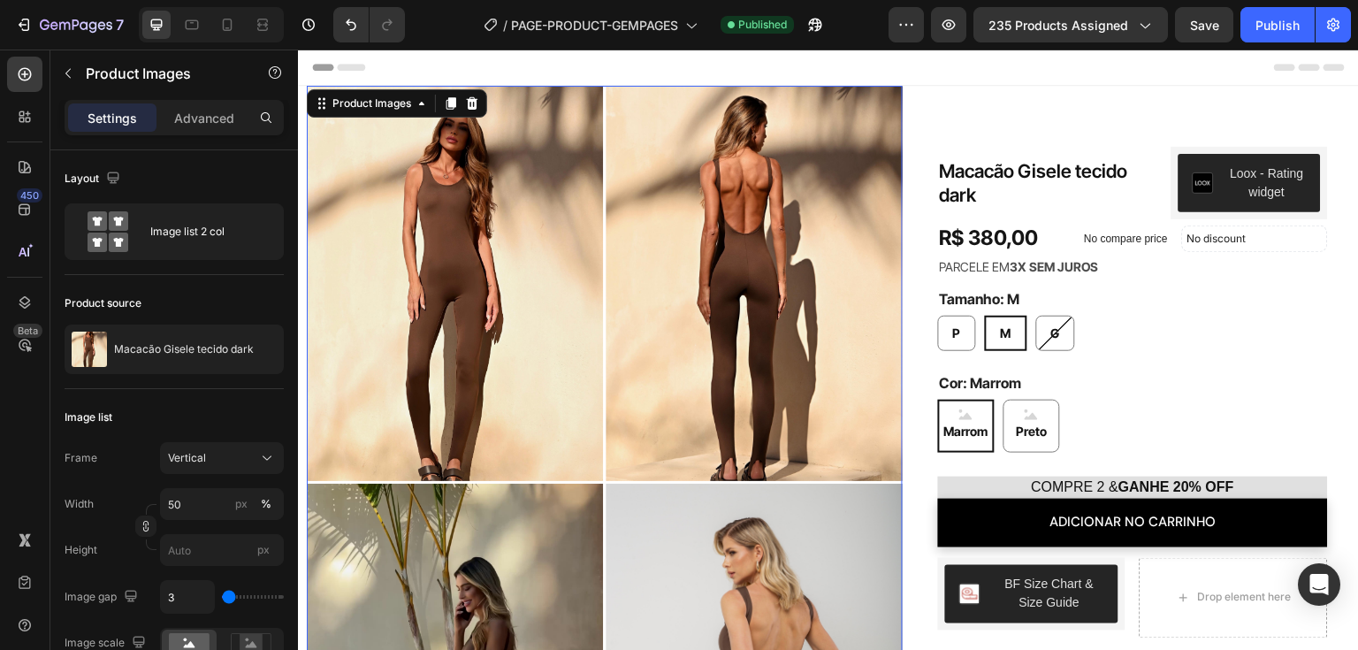
click at [110, 120] on p "Settings" at bounding box center [113, 118] width 50 height 19
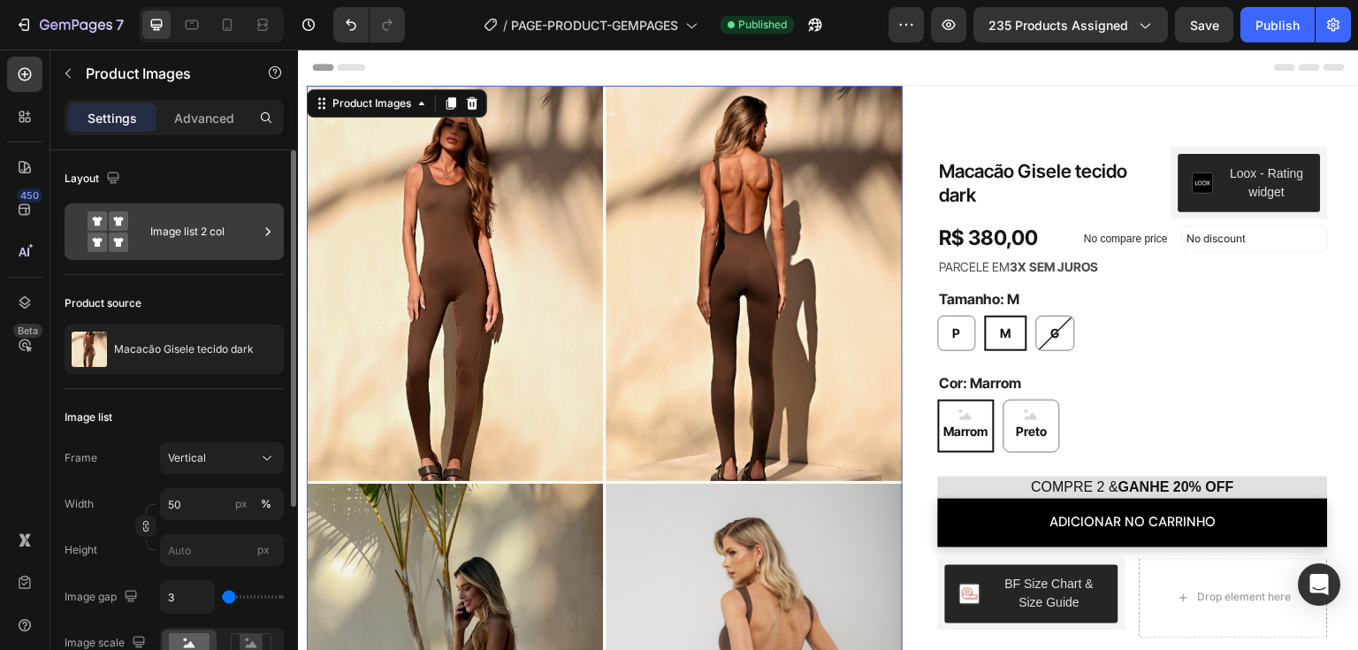
click at [152, 236] on div "Image list 2 col" at bounding box center [204, 231] width 108 height 41
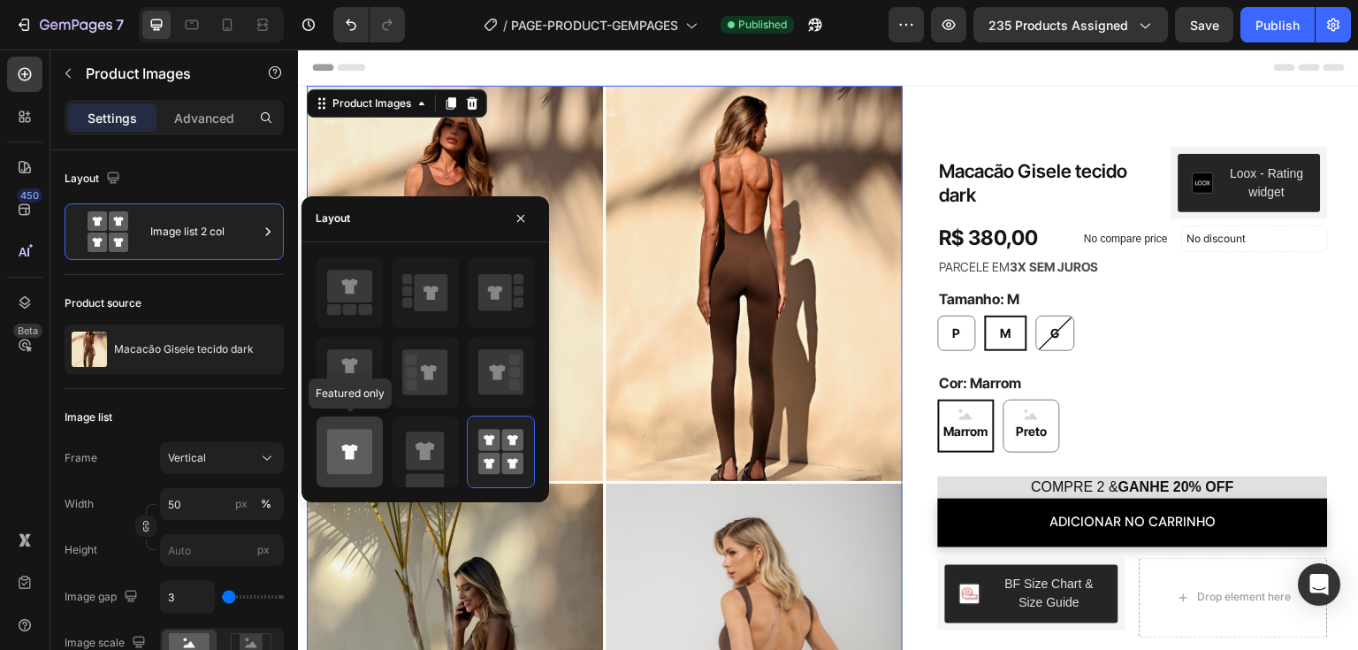
click at [347, 456] on icon at bounding box center [349, 451] width 16 height 15
click at [499, 307] on icon at bounding box center [495, 292] width 34 height 37
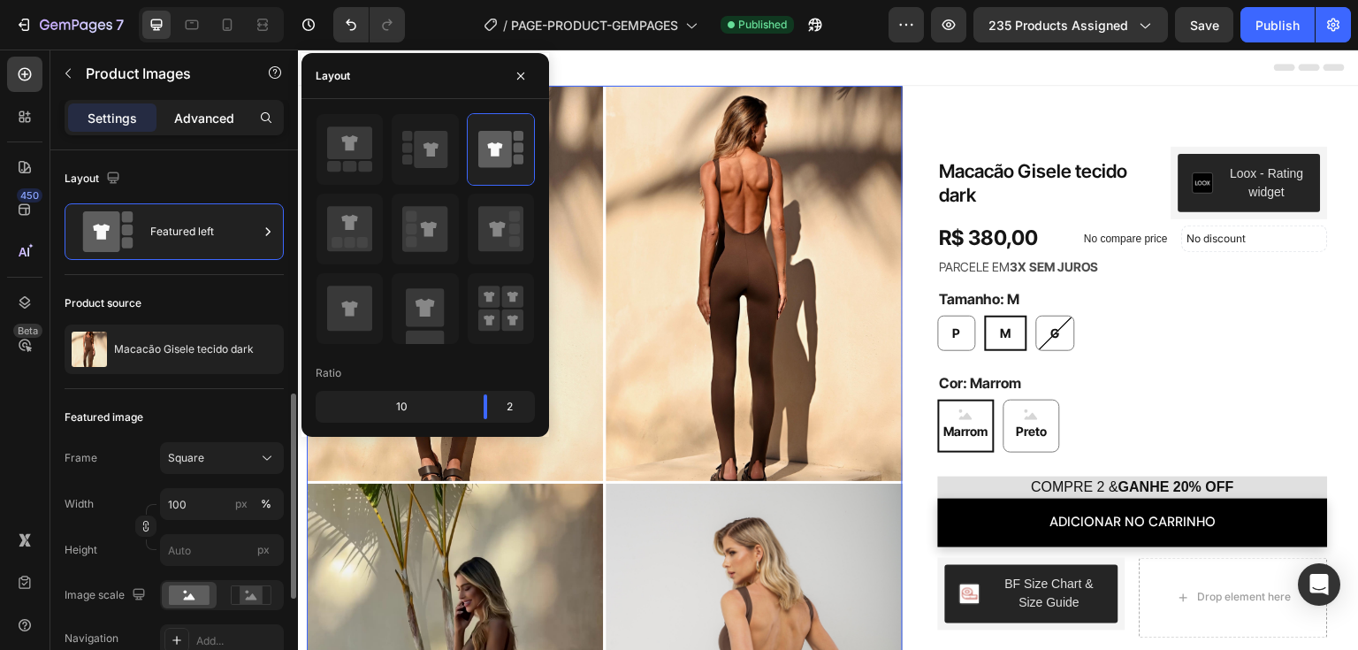
click at [209, 119] on p "Advanced" at bounding box center [204, 118] width 60 height 19
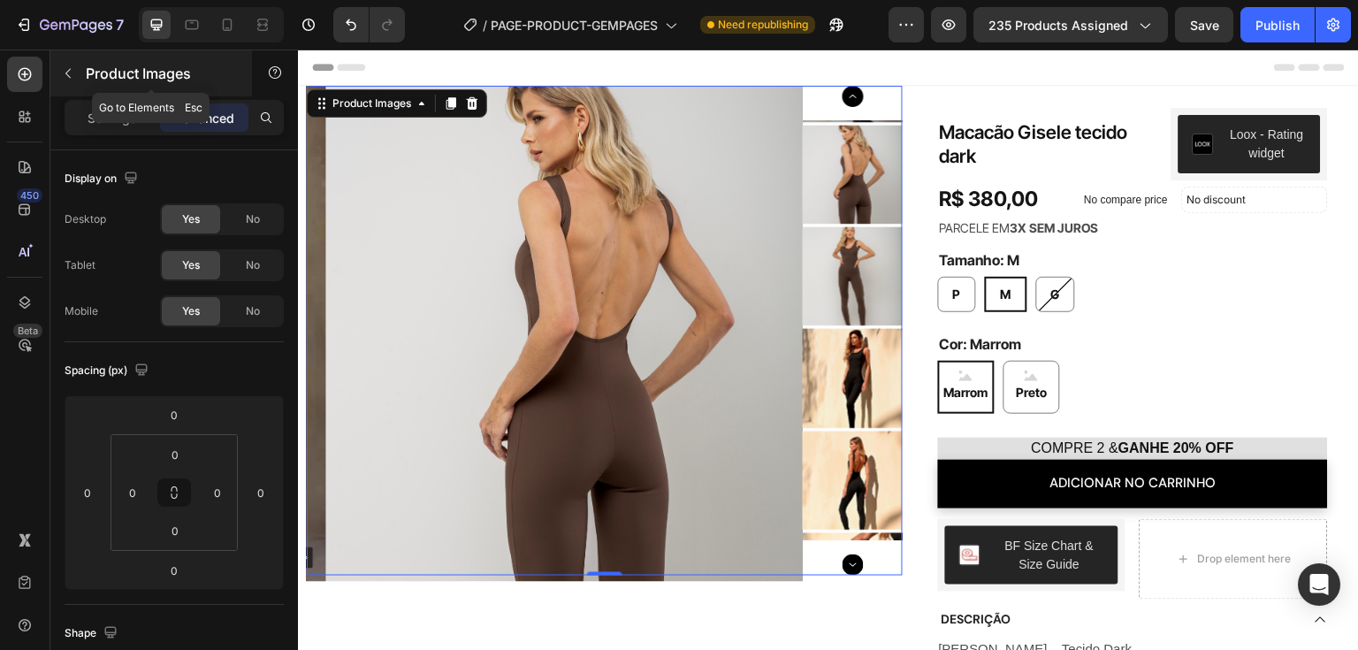
click at [70, 77] on icon "button" at bounding box center [67, 74] width 5 height 10
